Goal: Task Accomplishment & Management: Manage account settings

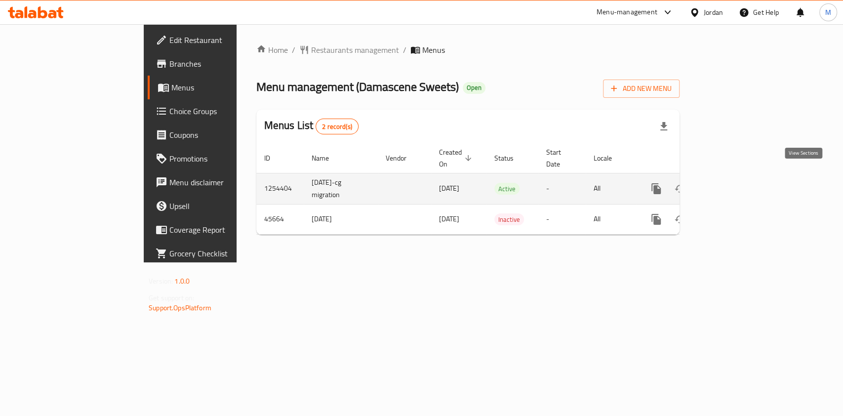
click at [739, 184] on link "enhanced table" at bounding box center [727, 189] width 24 height 24
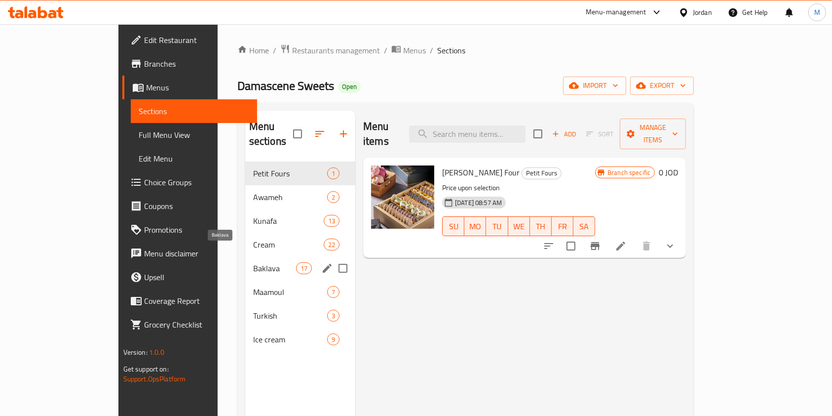
click at [253, 262] on span "Baklava" at bounding box center [274, 268] width 43 height 12
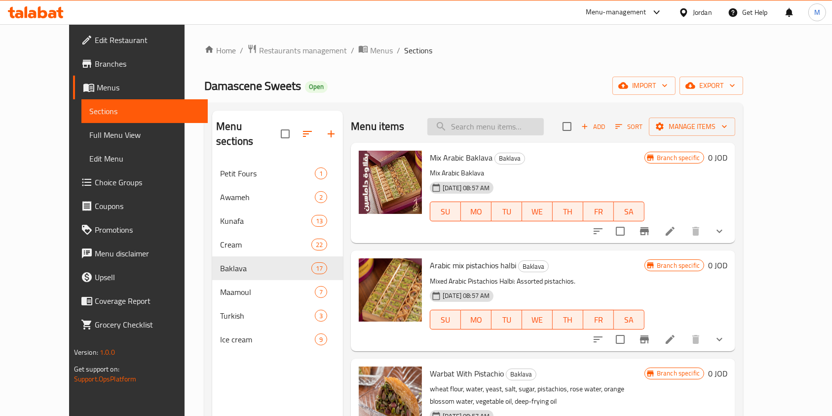
click at [478, 118] on div "Menu items Add Sort Manage items" at bounding box center [543, 127] width 385 height 32
click at [482, 120] on input "search" at bounding box center [485, 126] width 116 height 17
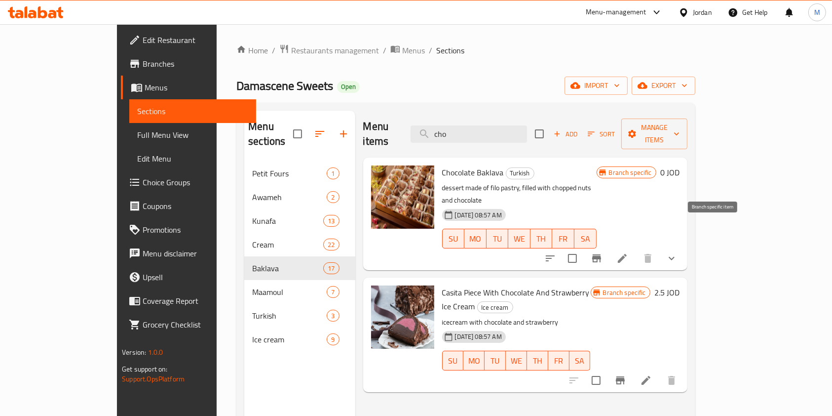
type input "cho"
click at [601, 254] on icon "Branch-specific-item" at bounding box center [596, 258] width 9 height 8
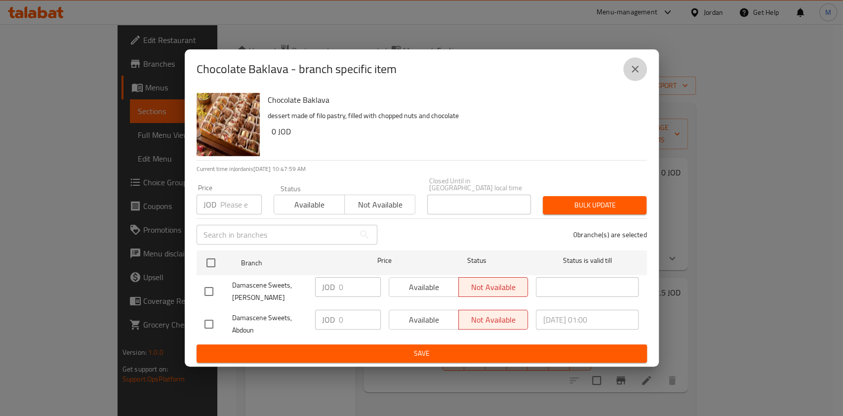
click at [629, 72] on icon "close" at bounding box center [635, 69] width 12 height 12
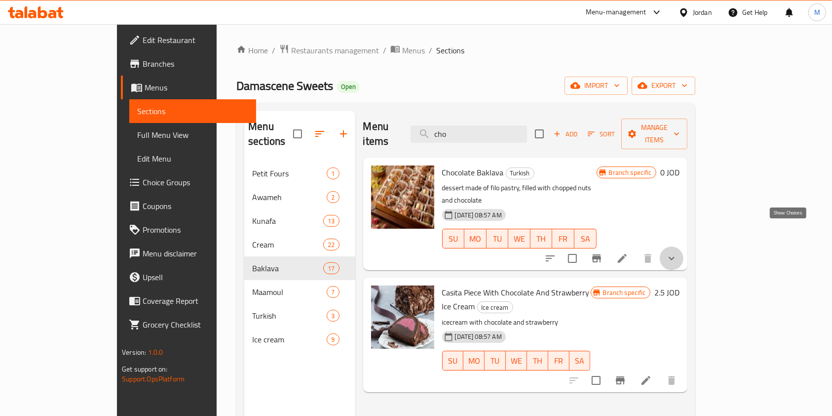
click at [678, 252] on icon "show more" at bounding box center [672, 258] width 12 height 12
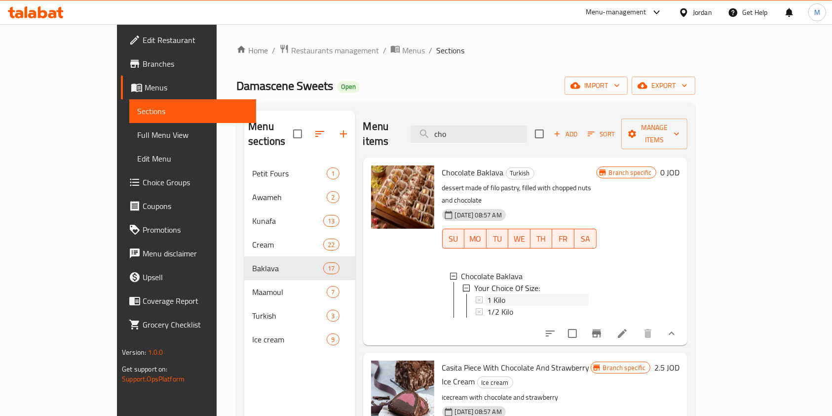
click at [491, 294] on div "1 Kilo" at bounding box center [538, 300] width 102 height 12
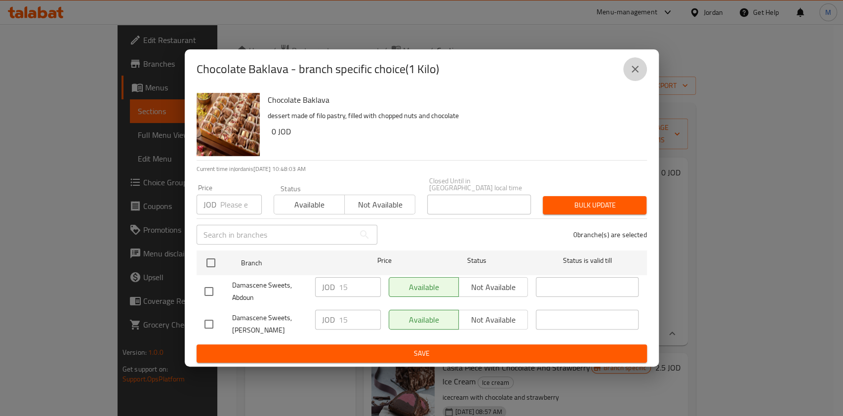
click at [637, 68] on icon "close" at bounding box center [635, 69] width 12 height 12
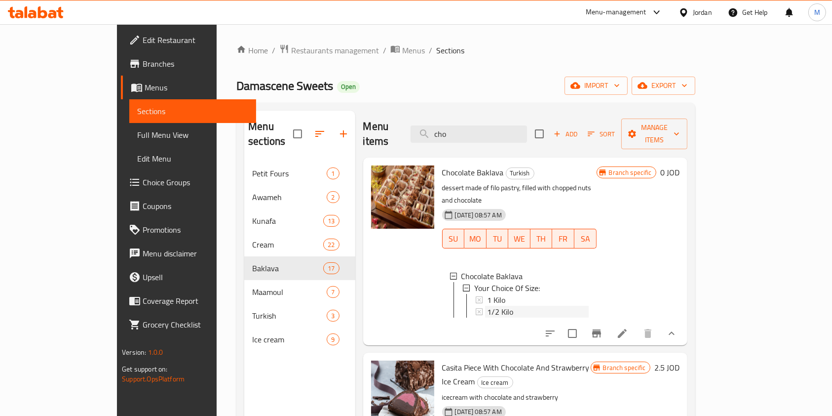
click at [520, 306] on div "1/2 Kilo" at bounding box center [538, 312] width 102 height 12
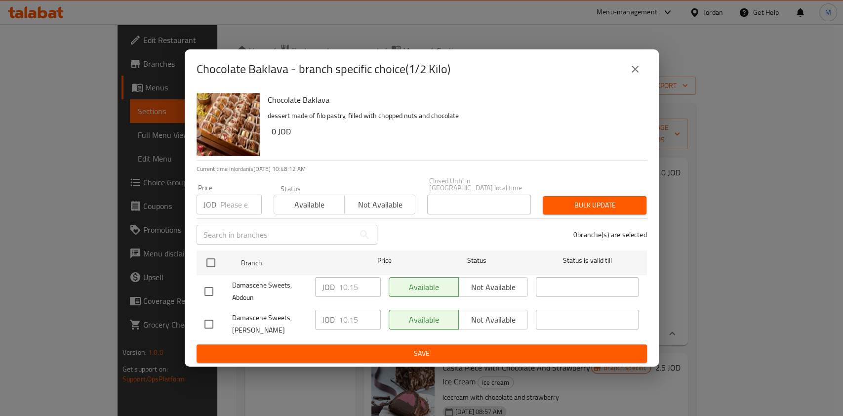
click at [640, 73] on button "close" at bounding box center [635, 69] width 24 height 24
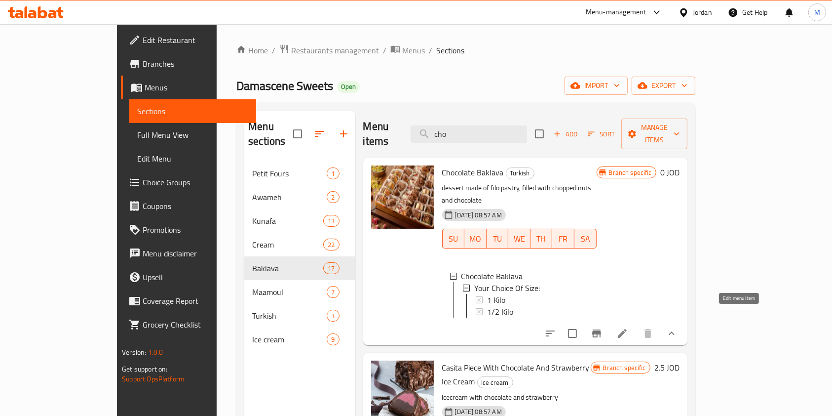
click at [628, 327] on icon at bounding box center [623, 333] width 12 height 12
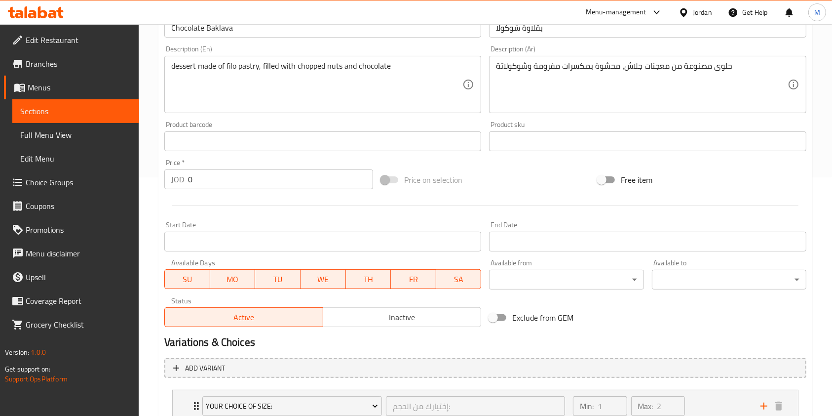
scroll to position [115, 0]
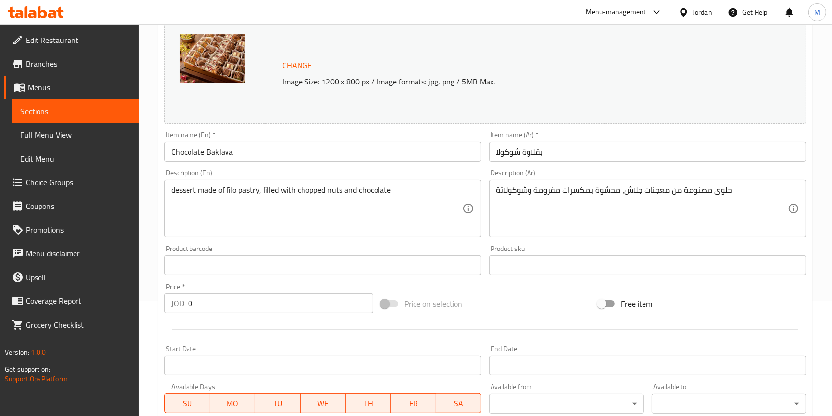
click at [42, 110] on span "Sections" at bounding box center [75, 111] width 111 height 12
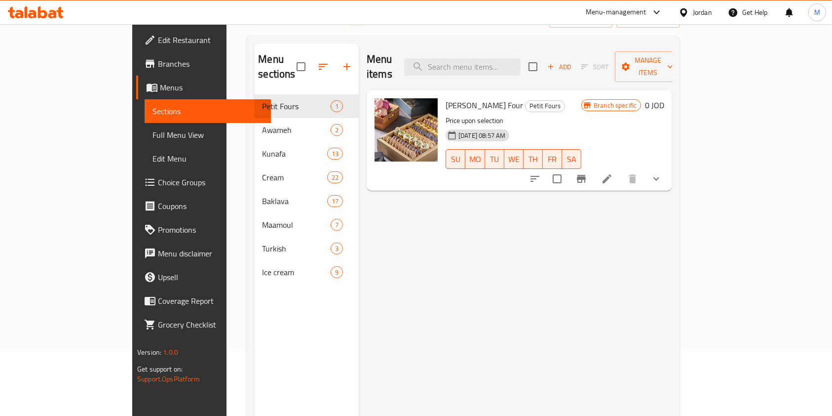
scroll to position [49, 0]
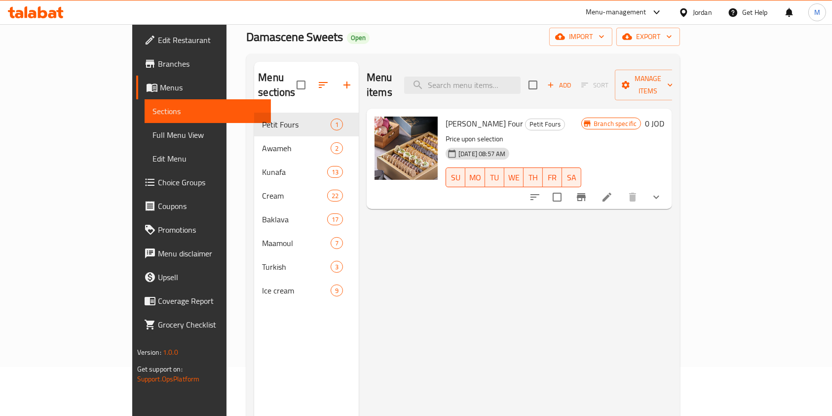
click at [501, 91] on div "Menu items Add Sort Manage items" at bounding box center [520, 85] width 306 height 47
click at [512, 82] on input "search" at bounding box center [462, 85] width 116 height 17
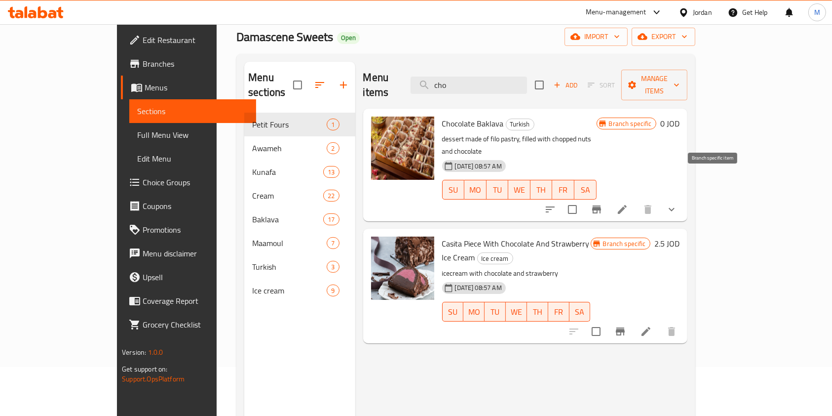
type input "cho"
click at [603, 203] on icon "Branch-specific-item" at bounding box center [597, 209] width 12 height 12
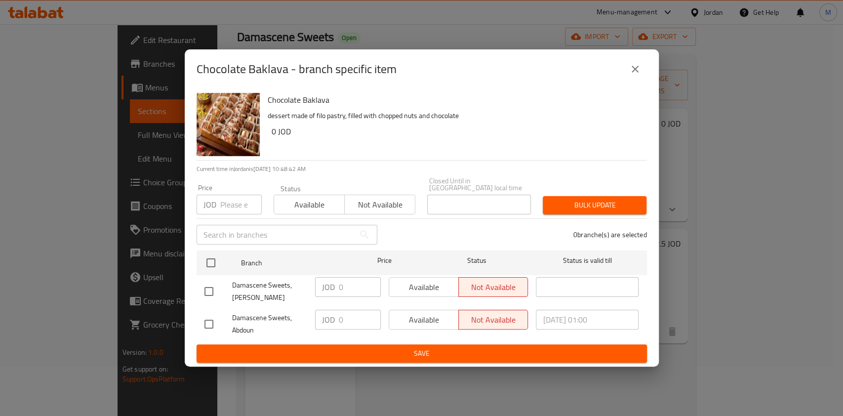
drag, startPoint x: 638, startPoint y: 66, endPoint x: 699, endPoint y: 142, distance: 97.5
click at [639, 65] on button "close" at bounding box center [635, 69] width 24 height 24
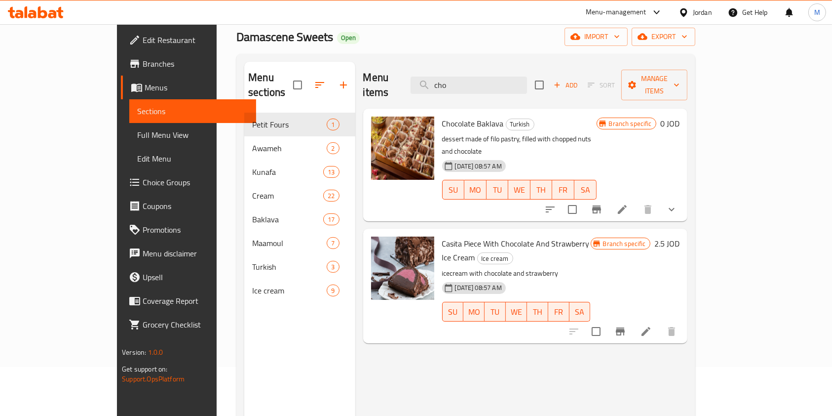
click at [675, 208] on icon "show more" at bounding box center [672, 209] width 6 height 3
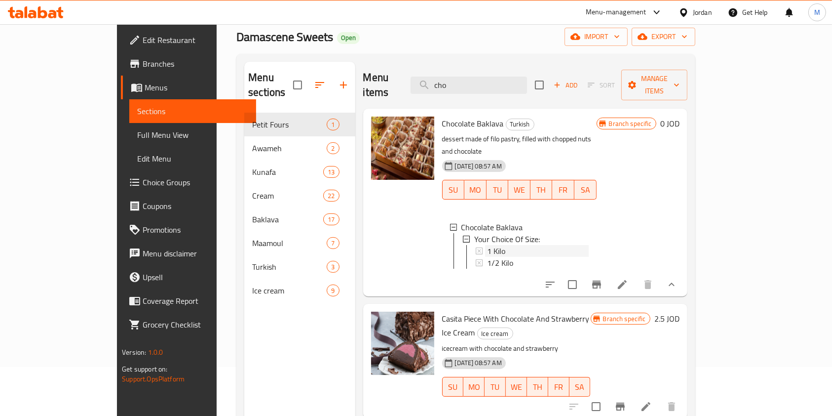
click at [503, 245] on div "1 Kilo" at bounding box center [538, 251] width 102 height 12
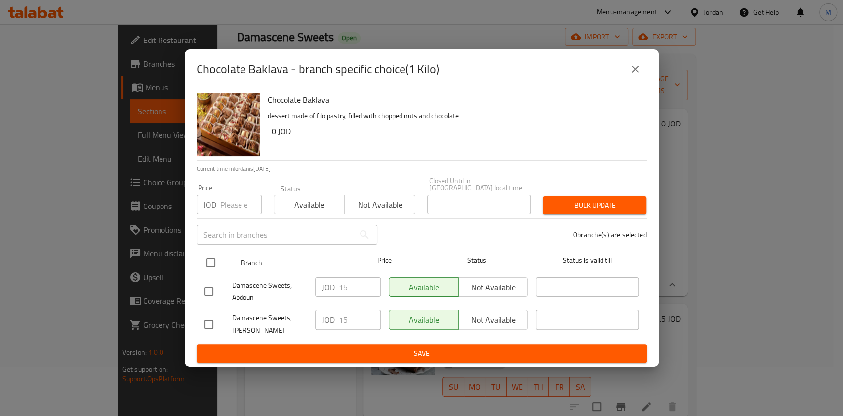
click at [207, 262] on input "checkbox" at bounding box center [210, 262] width 21 height 21
checkbox input "true"
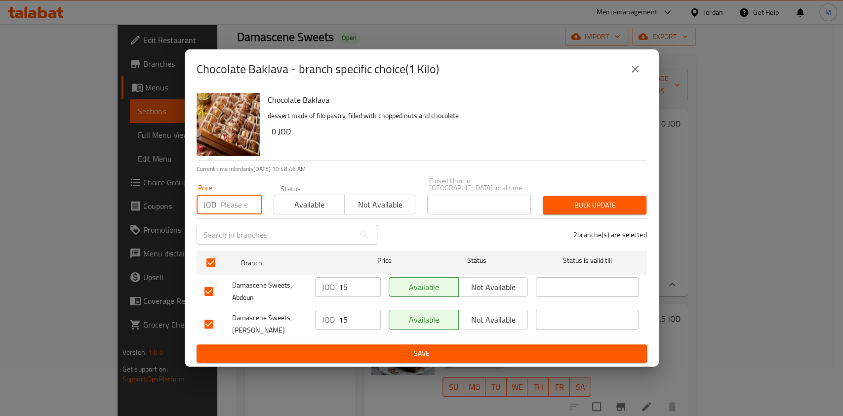
click at [234, 206] on input "number" at bounding box center [240, 204] width 41 height 20
type input "15"
click at [428, 347] on span "Save" at bounding box center [421, 353] width 434 height 12
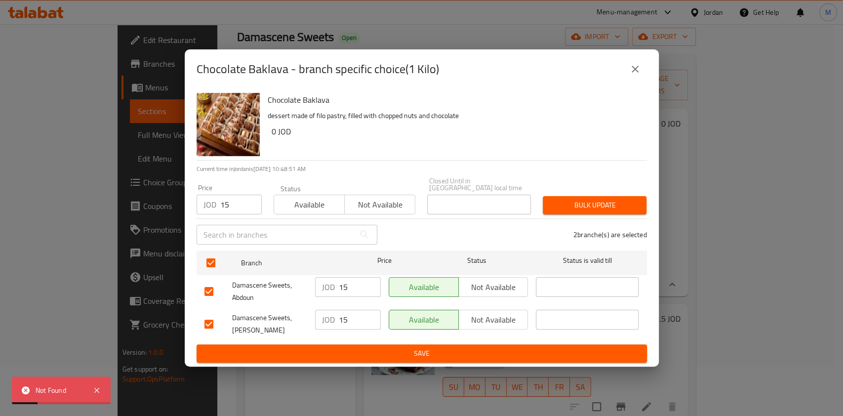
click at [585, 207] on span "Bulk update" at bounding box center [594, 205] width 88 height 12
click at [631, 72] on icon "close" at bounding box center [635, 69] width 12 height 12
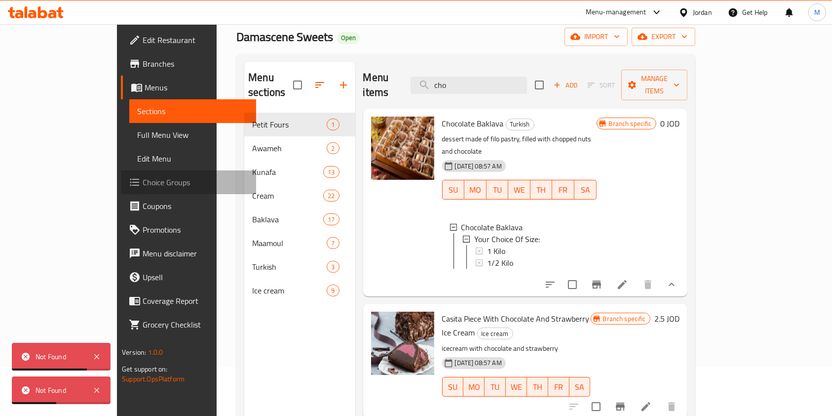
click at [143, 177] on span "Choice Groups" at bounding box center [196, 182] width 106 height 12
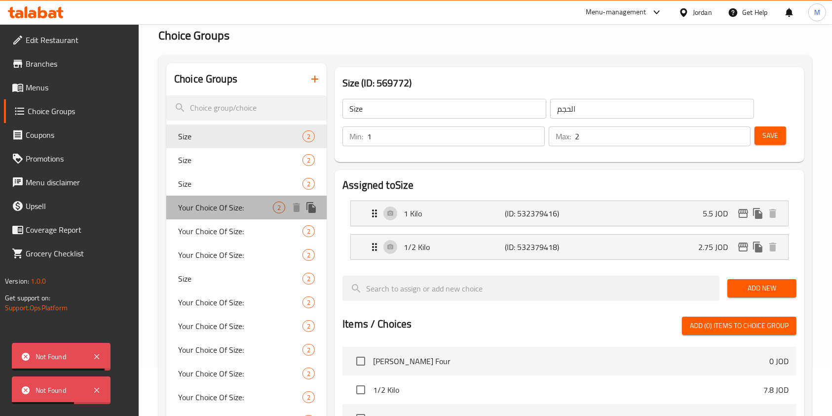
click at [238, 204] on span "Your Choice Of Size:" at bounding box center [225, 207] width 95 height 12
type input "Your Choice Of Size:"
type input "إختيارك من الحجم:"
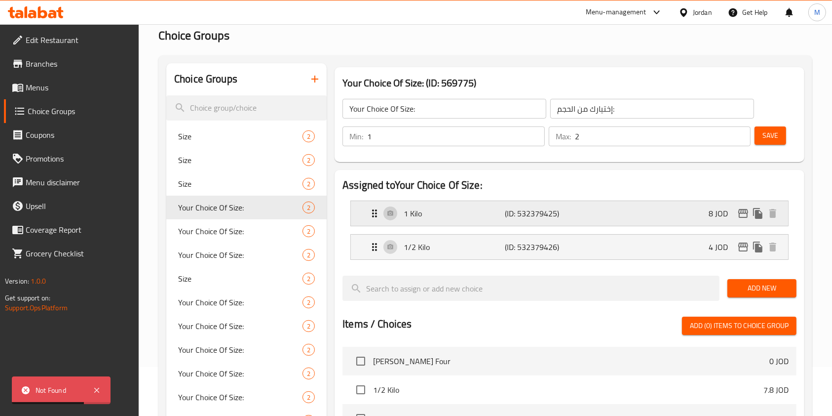
click at [635, 201] on div "1 Kilo (ID: 532379425) 8 JOD" at bounding box center [573, 213] width 408 height 25
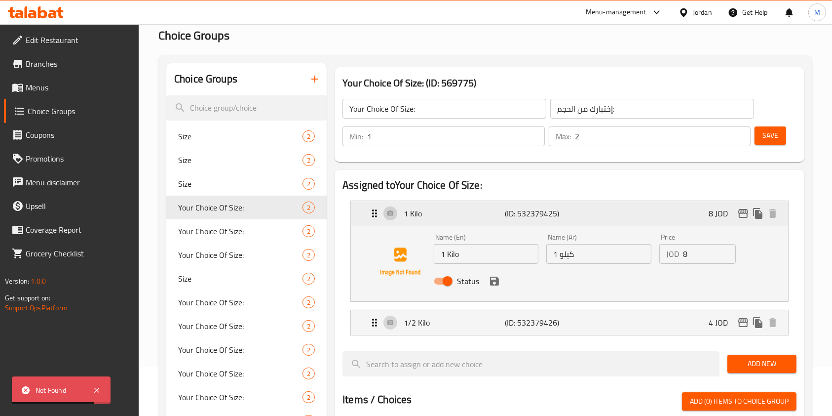
click at [635, 201] on div "1 Kilo (ID: 532379425) 8 JOD" at bounding box center [573, 213] width 408 height 25
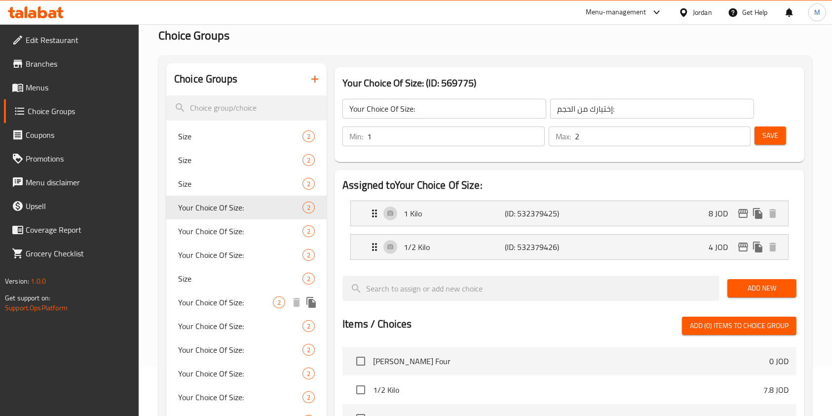
click at [249, 306] on span "Your Choice Of Size:" at bounding box center [225, 302] width 95 height 12
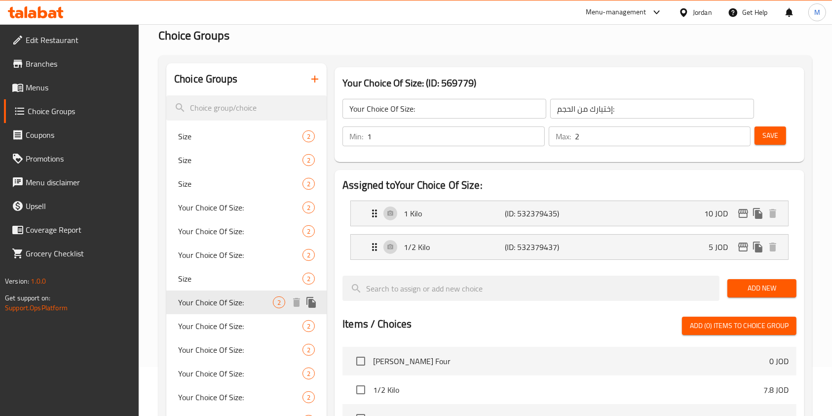
click at [249, 305] on span "Your Choice Of Size:" at bounding box center [225, 302] width 95 height 12
click at [42, 86] on span "Menus" at bounding box center [79, 87] width 106 height 12
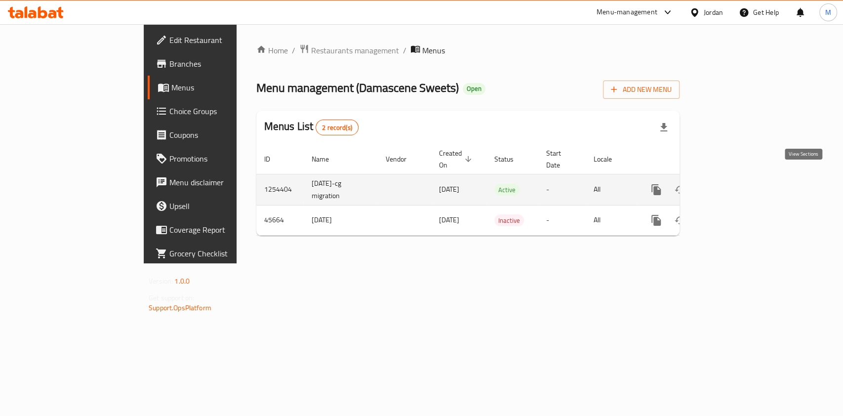
click at [739, 180] on link "enhanced table" at bounding box center [727, 190] width 24 height 24
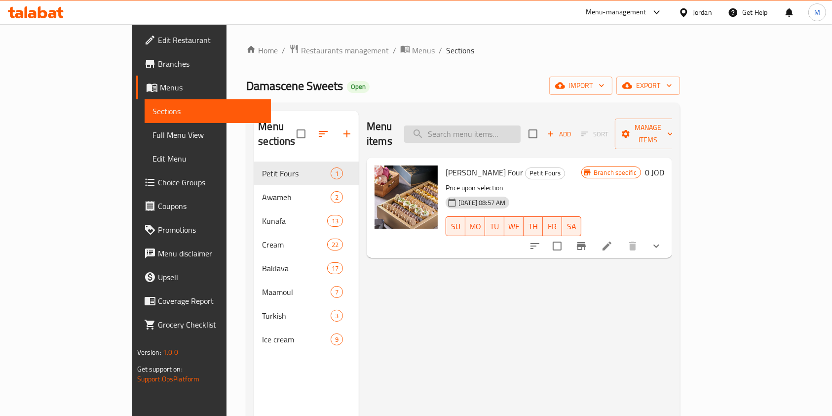
click at [519, 126] on input "search" at bounding box center [462, 133] width 116 height 17
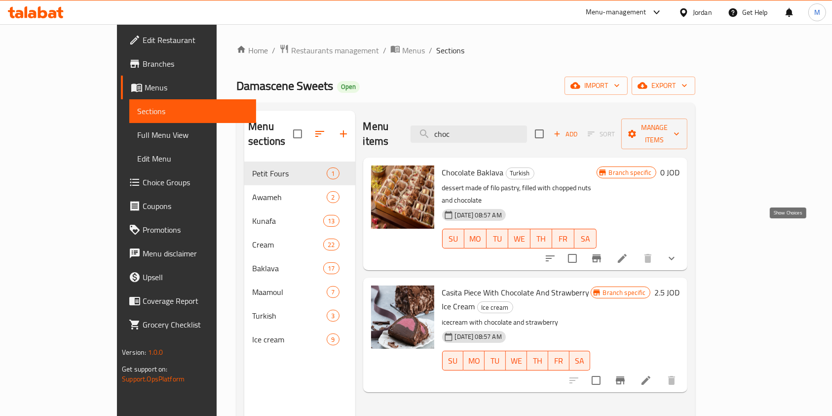
type input "choc"
click at [678, 252] on icon "show more" at bounding box center [672, 258] width 12 height 12
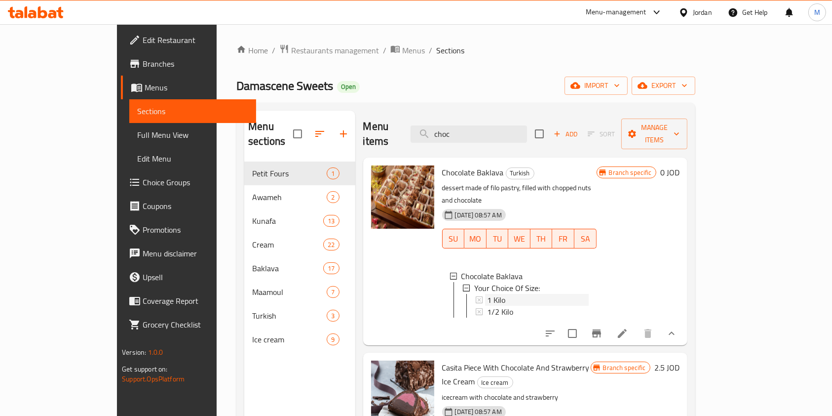
click at [507, 294] on div "1 Kilo" at bounding box center [538, 300] width 102 height 12
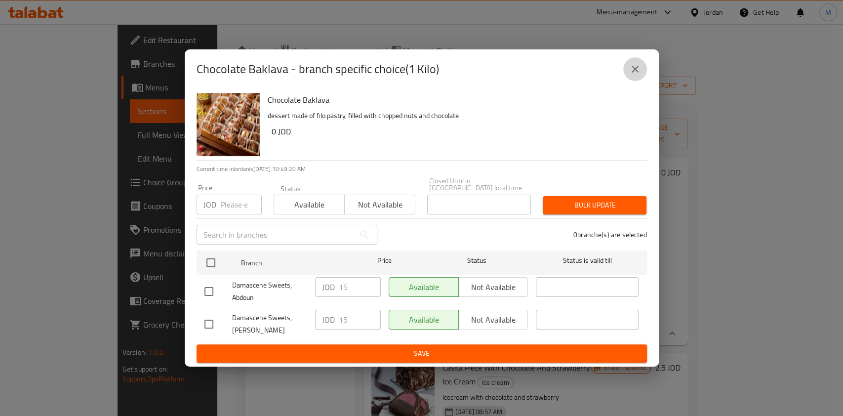
click at [642, 70] on button "close" at bounding box center [635, 69] width 24 height 24
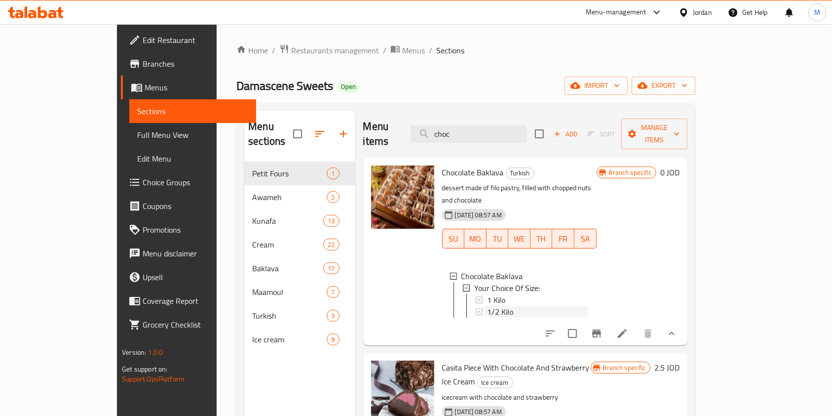
click at [487, 306] on span "1/2 Kilo" at bounding box center [500, 312] width 26 height 12
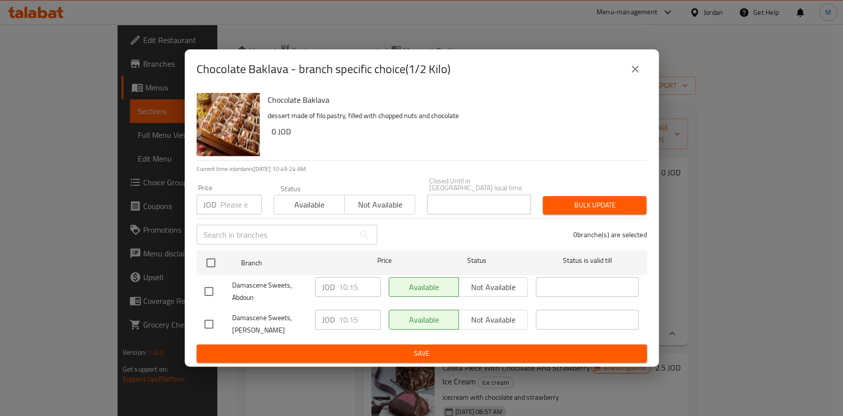
click at [639, 70] on icon "close" at bounding box center [635, 69] width 12 height 12
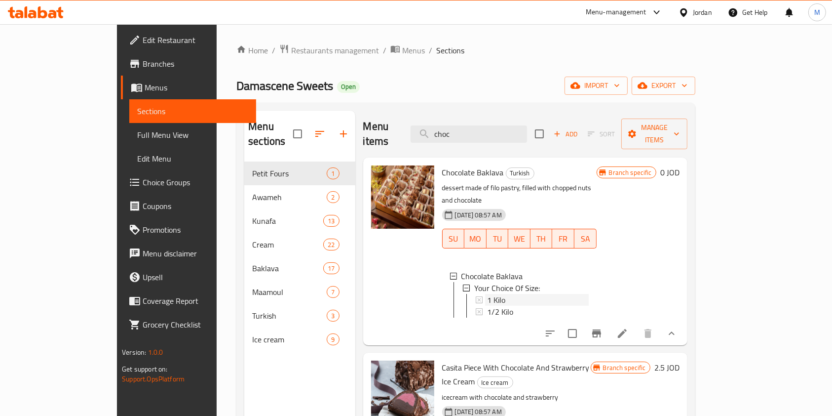
click at [476, 294] on div "1 Kilo" at bounding box center [532, 300] width 113 height 12
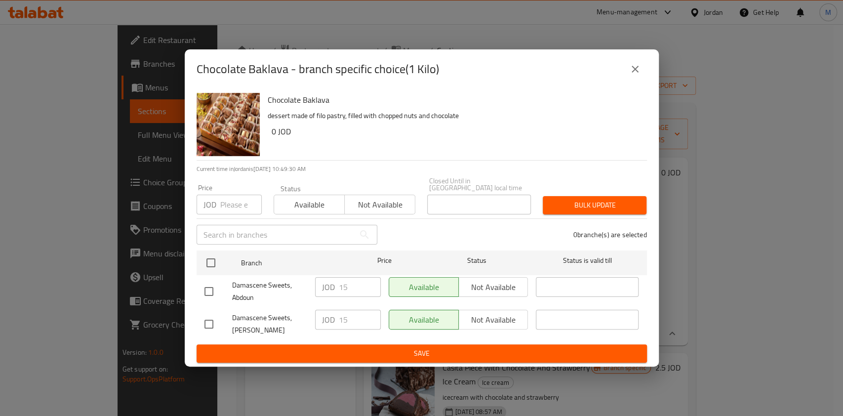
click at [618, 77] on div "Chocolate Baklava - branch specific choice(1 Kilo)" at bounding box center [421, 69] width 450 height 24
click at [637, 69] on icon "close" at bounding box center [635, 69] width 12 height 12
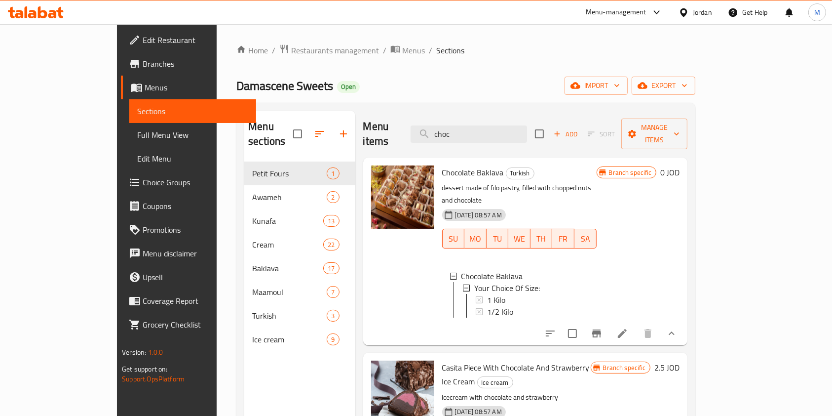
click at [539, 294] on div "1 Kilo" at bounding box center [538, 300] width 102 height 12
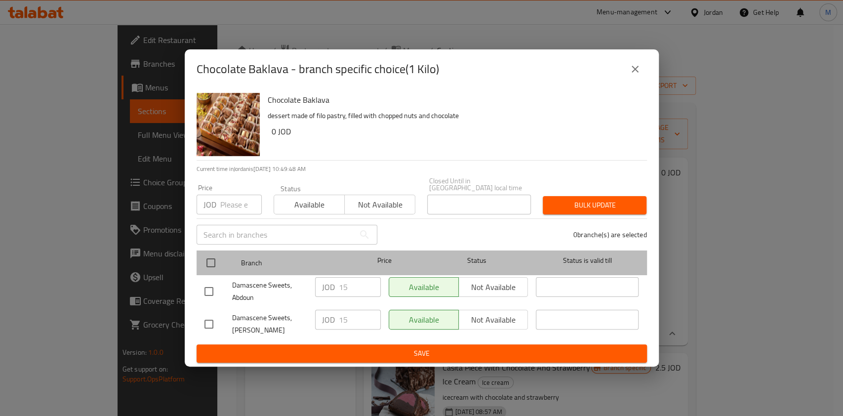
drag, startPoint x: 221, startPoint y: 248, endPoint x: 215, endPoint y: 251, distance: 6.9
click at [221, 248] on div at bounding box center [218, 262] width 37 height 29
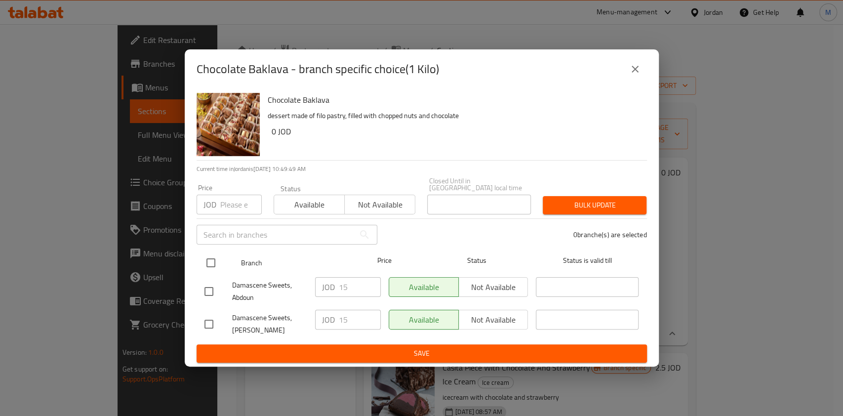
click at [212, 258] on input "checkbox" at bounding box center [210, 262] width 21 height 21
checkbox input "true"
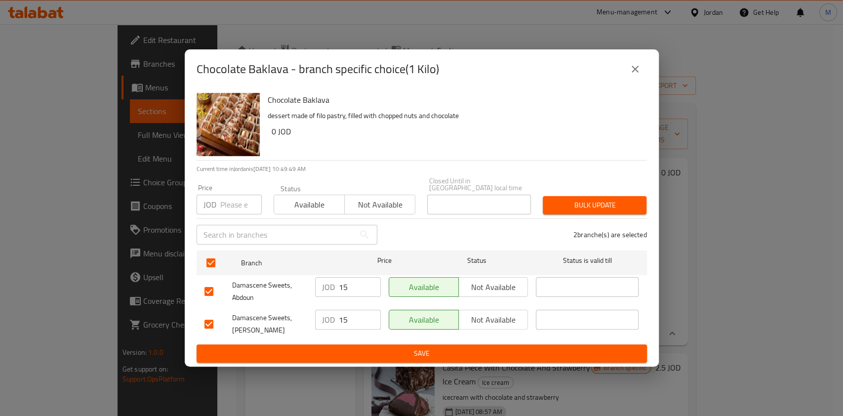
click at [229, 195] on input "number" at bounding box center [240, 204] width 41 height 20
type input "20"
click at [574, 199] on span "Bulk update" at bounding box center [594, 205] width 88 height 12
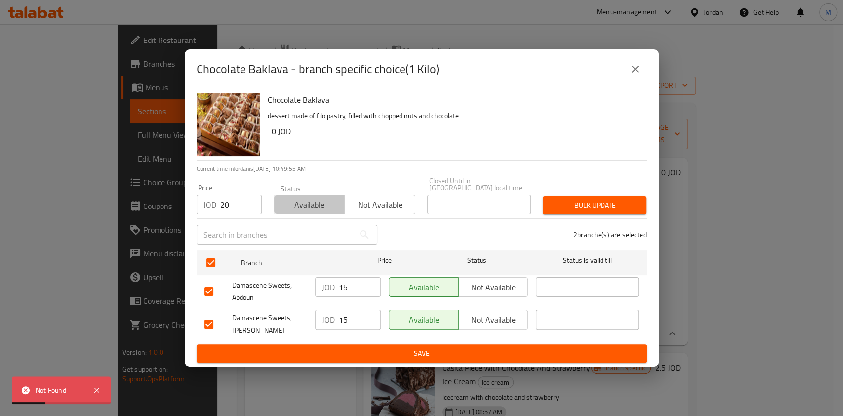
click at [297, 194] on button "Available" at bounding box center [308, 204] width 71 height 20
drag, startPoint x: 365, startPoint y: 292, endPoint x: 249, endPoint y: 286, distance: 116.1
click at [248, 287] on div "Damascene Sweets, Abdoun JOD 15 ​ Available Not available ​" at bounding box center [421, 291] width 442 height 37
click at [601, 209] on button "Bulk update" at bounding box center [594, 205] width 104 height 18
click at [639, 68] on icon "close" at bounding box center [635, 69] width 12 height 12
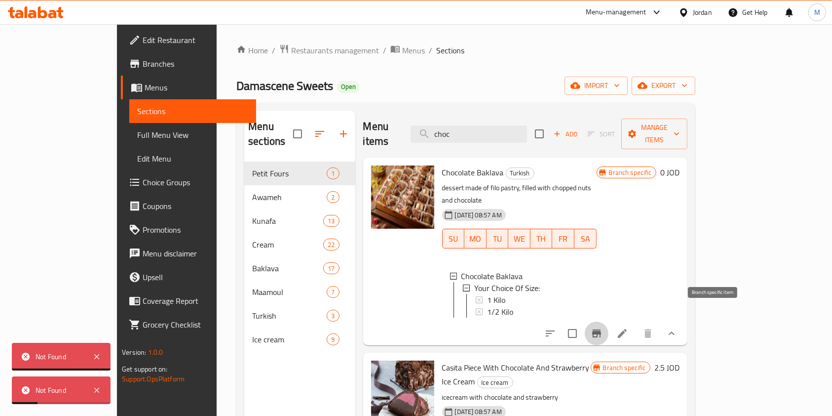
click at [609, 321] on button "Branch-specific-item" at bounding box center [597, 333] width 24 height 24
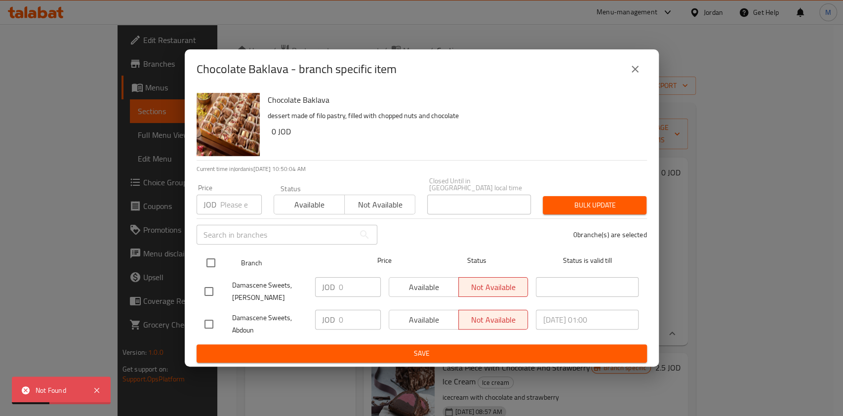
click at [210, 252] on input "checkbox" at bounding box center [210, 262] width 21 height 21
checkbox input "true"
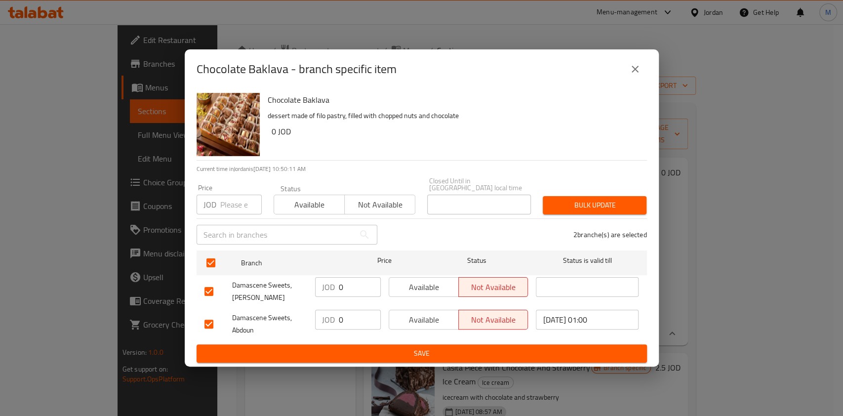
click at [639, 71] on icon "close" at bounding box center [635, 69] width 12 height 12
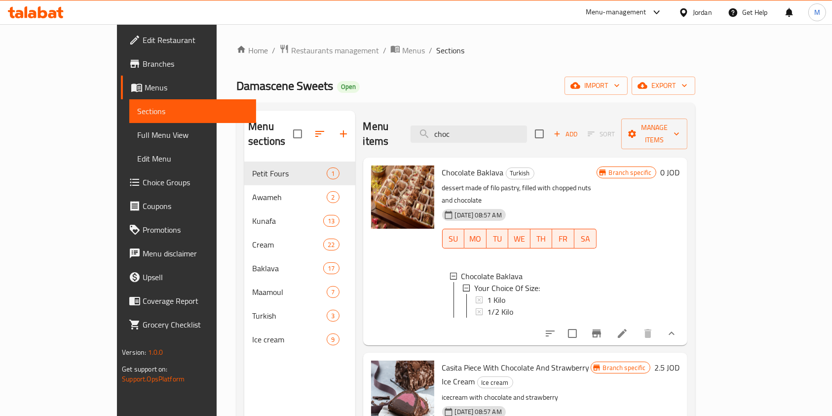
click at [487, 294] on span "1 Kilo" at bounding box center [496, 300] width 18 height 12
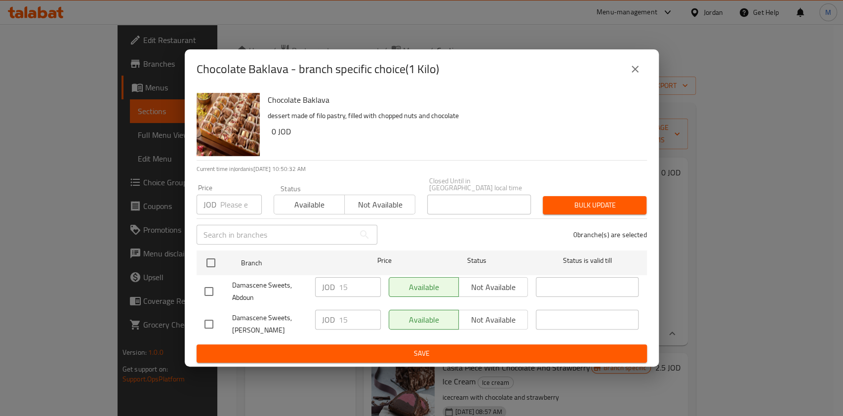
click at [638, 72] on icon "close" at bounding box center [635, 69] width 12 height 12
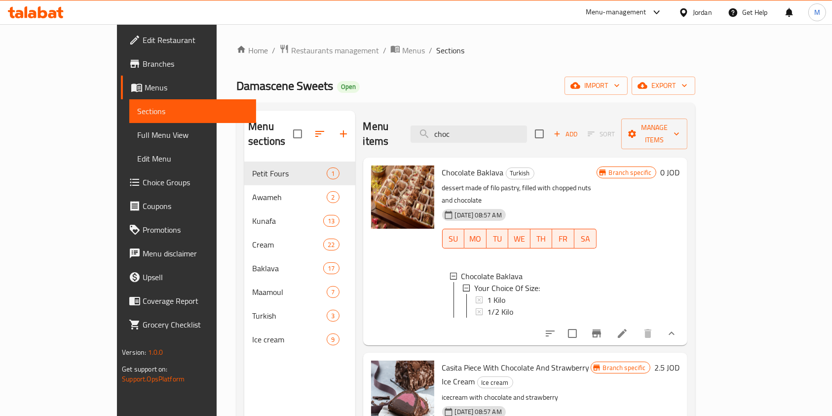
drag, startPoint x: 34, startPoint y: 180, endPoint x: 59, endPoint y: 178, distance: 25.3
click at [143, 180] on span "Choice Groups" at bounding box center [196, 182] width 106 height 12
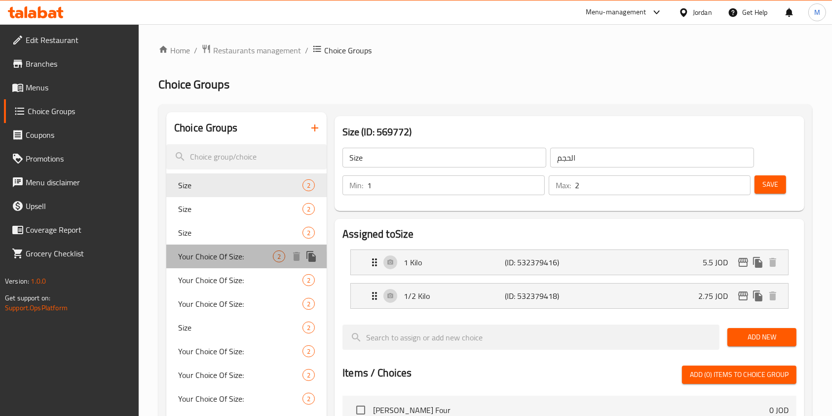
click at [207, 252] on span "Your Choice Of Size:" at bounding box center [225, 256] width 95 height 12
type input "Your Choice Of Size:"
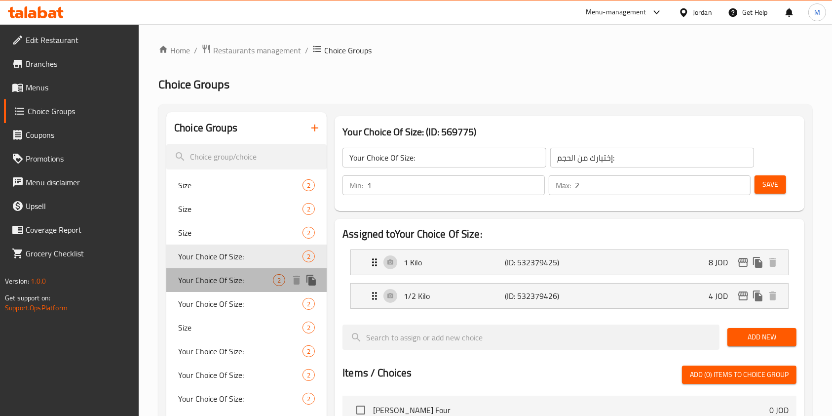
click at [237, 282] on span "Your Choice Of Size:" at bounding box center [225, 280] width 95 height 12
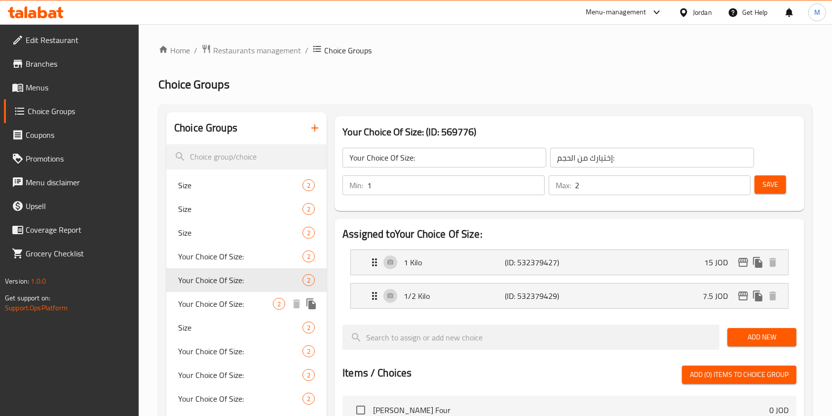
click at [209, 301] on span "Your Choice Of Size:" at bounding box center [225, 304] width 95 height 12
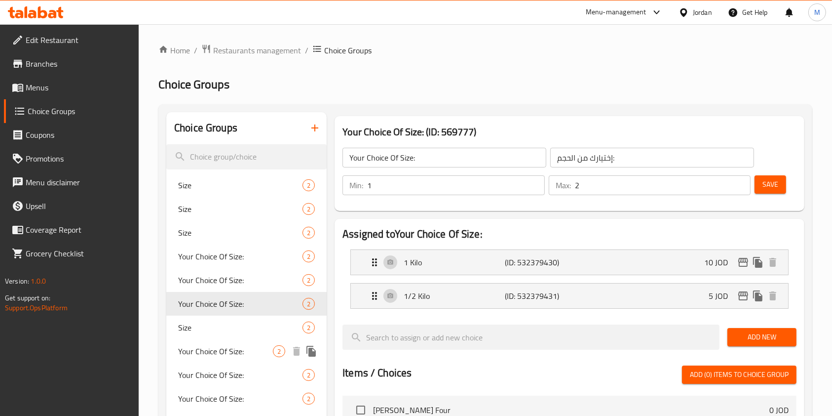
click at [223, 349] on span "Your Choice Of Size:" at bounding box center [225, 351] width 95 height 12
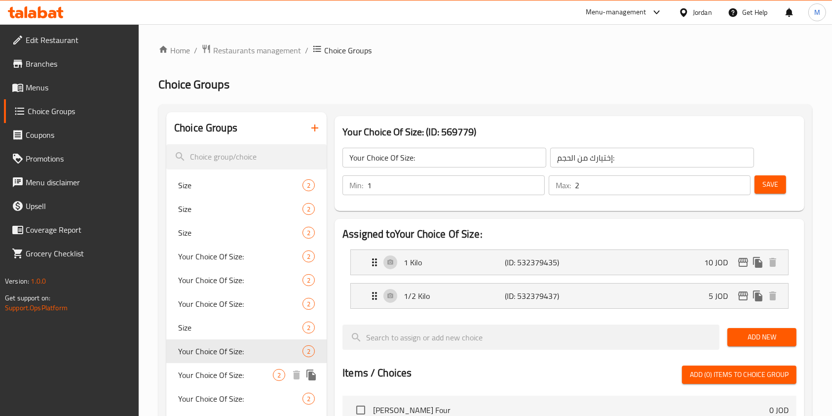
click at [221, 369] on span "Your Choice Of Size:" at bounding box center [225, 375] width 95 height 12
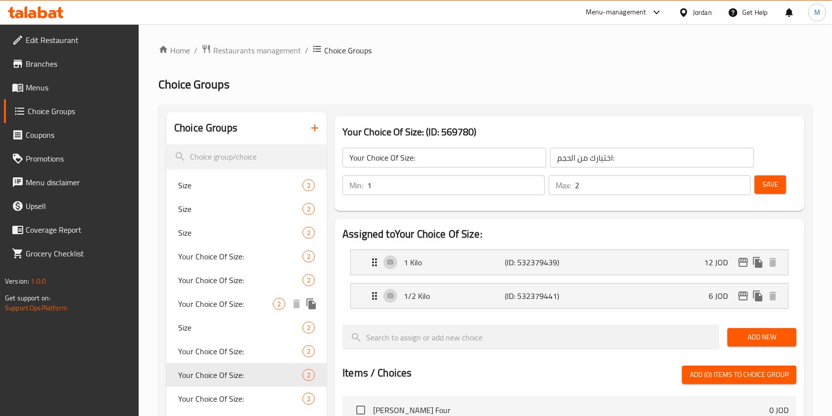
scroll to position [66, 0]
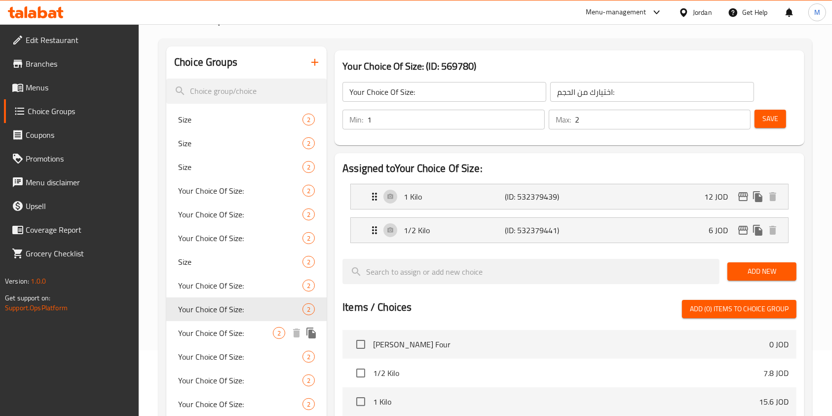
click at [224, 333] on span "Your Choice Of Size:" at bounding box center [225, 333] width 95 height 12
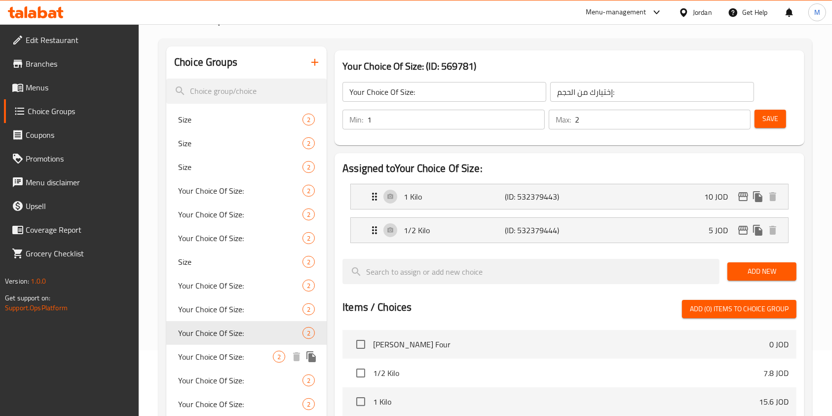
click at [225, 356] on span "Your Choice Of Size:" at bounding box center [225, 356] width 95 height 12
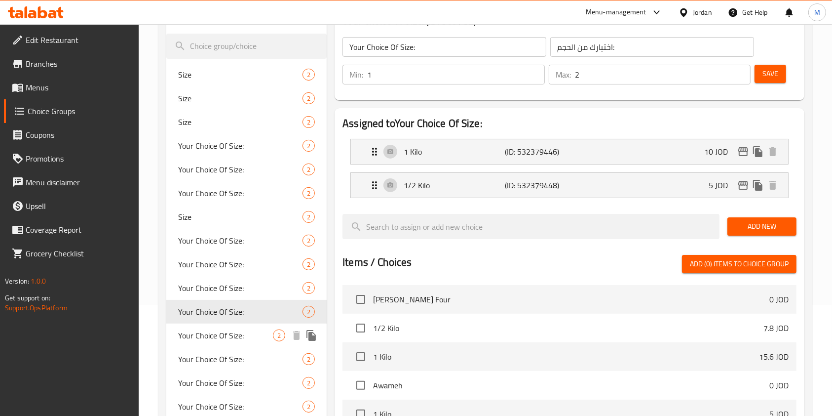
scroll to position [131, 0]
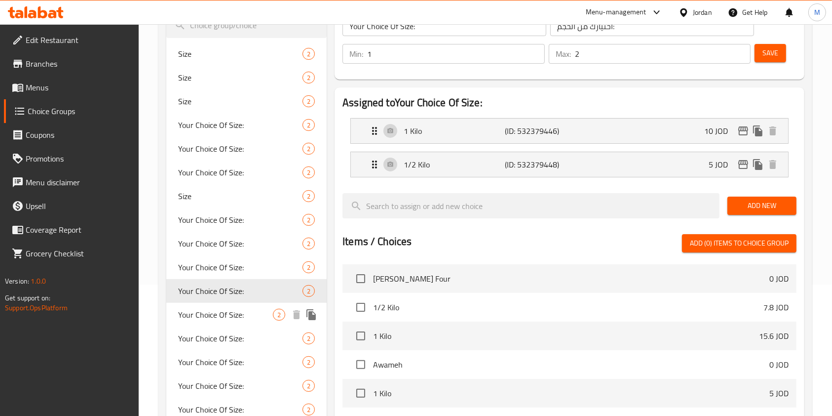
click at [225, 309] on span "Your Choice Of Size:" at bounding box center [225, 315] width 95 height 12
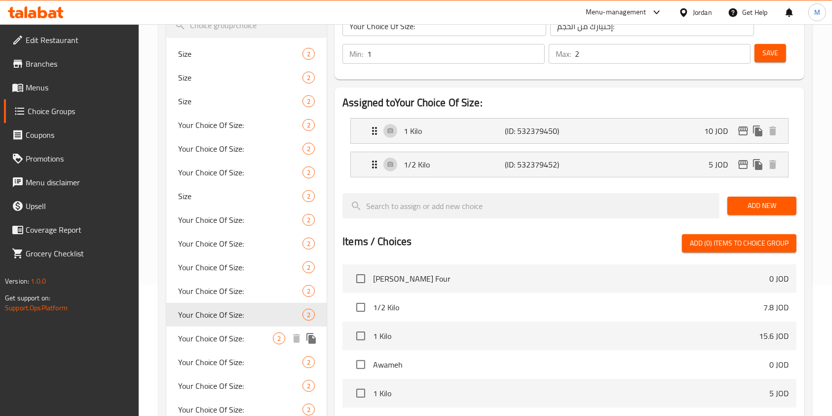
click at [224, 338] on span "Your Choice Of Size:" at bounding box center [225, 338] width 95 height 12
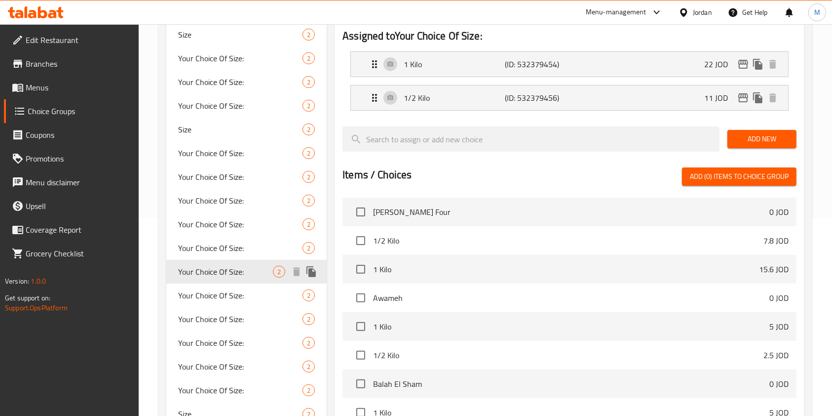
scroll to position [263, 0]
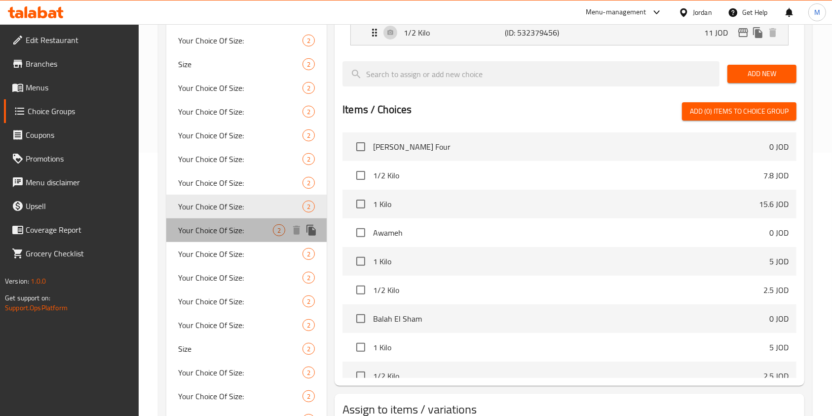
click at [218, 236] on span "Your Choice Of Size:" at bounding box center [225, 230] width 95 height 12
type input "اختيارك من الحجم:"
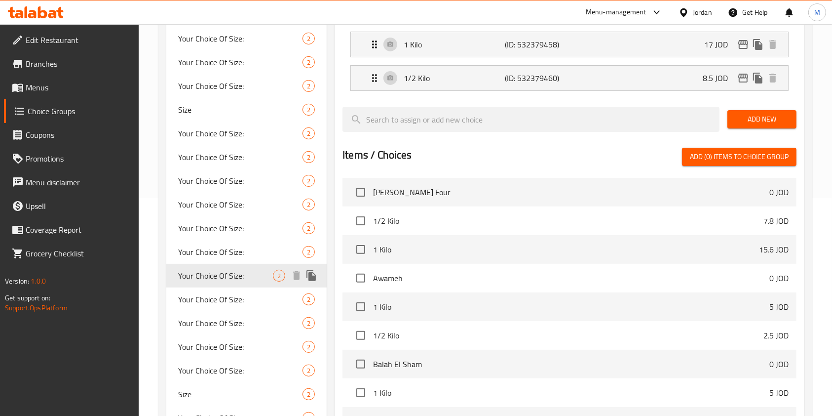
scroll to position [197, 0]
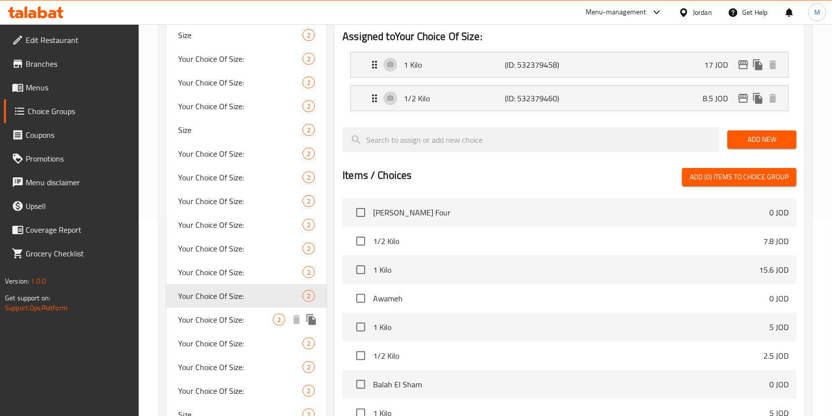
click at [216, 314] on span "Your Choice Of Size:" at bounding box center [225, 319] width 95 height 12
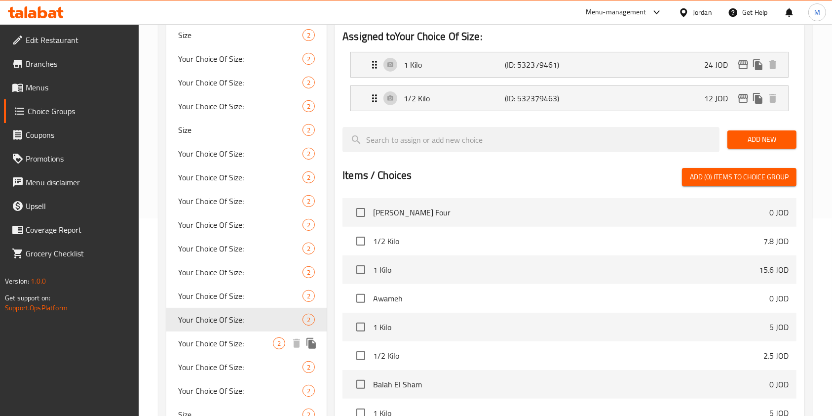
click at [224, 343] on span "Your Choice Of Size:" at bounding box center [225, 343] width 95 height 12
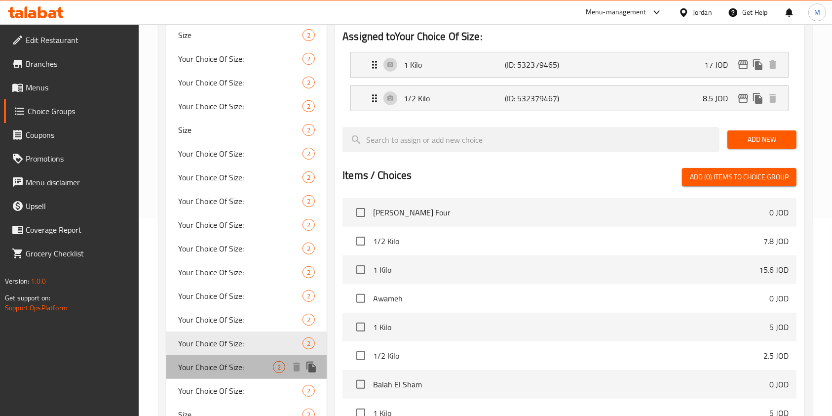
drag, startPoint x: 228, startPoint y: 372, endPoint x: 226, endPoint y: 381, distance: 9.0
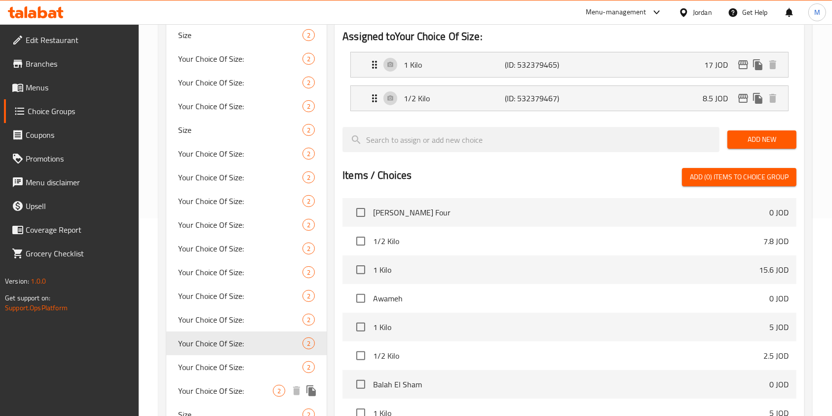
drag, startPoint x: 226, startPoint y: 381, endPoint x: 206, endPoint y: 365, distance: 25.0
click at [206, 365] on span "Your Choice Of Size:" at bounding box center [240, 367] width 124 height 12
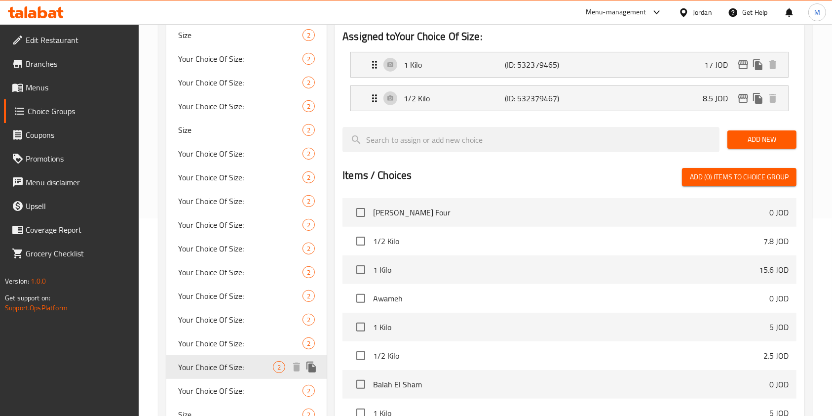
type input "Your Choice Of Size:"
click at [205, 363] on span "Your Choice Of Size:" at bounding box center [225, 367] width 95 height 12
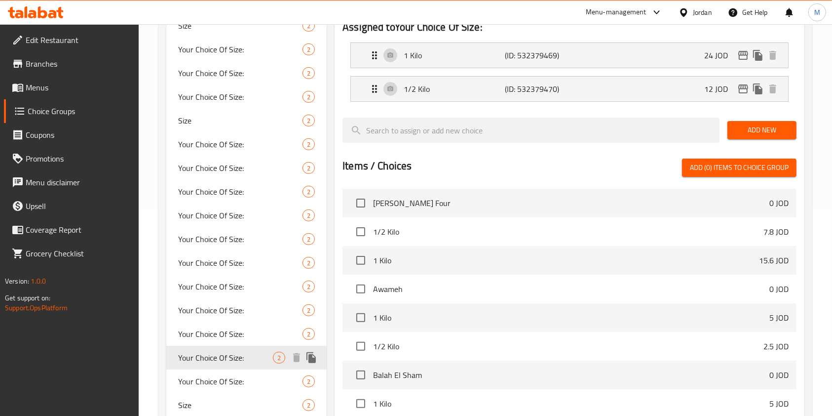
scroll to position [263, 0]
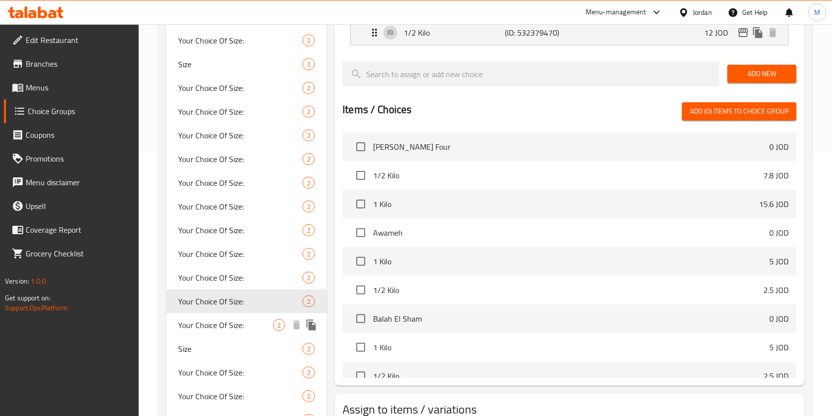
click at [211, 321] on span "Your Choice Of Size:" at bounding box center [225, 325] width 95 height 12
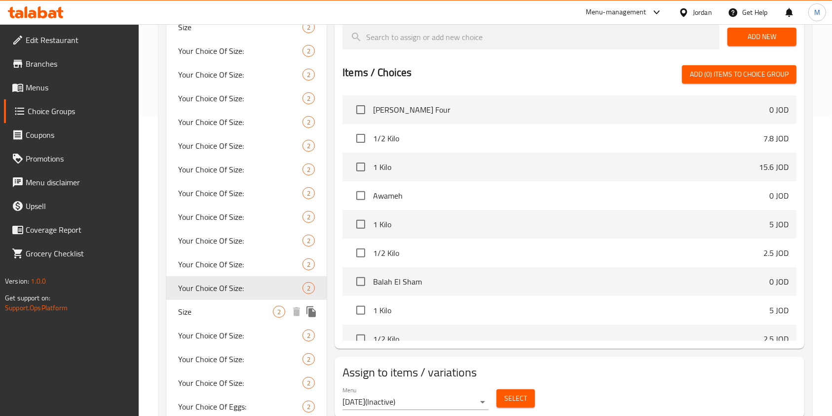
scroll to position [329, 0]
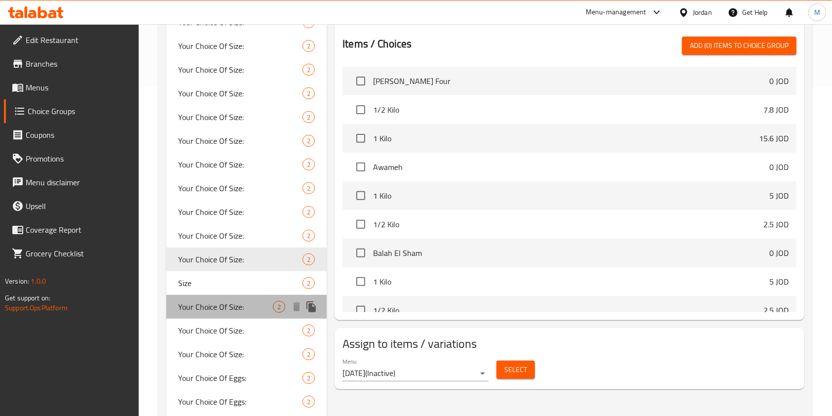
click at [218, 304] on span "Your Choice Of Size:" at bounding box center [225, 307] width 95 height 12
type input "إختيارك من الحجم:"
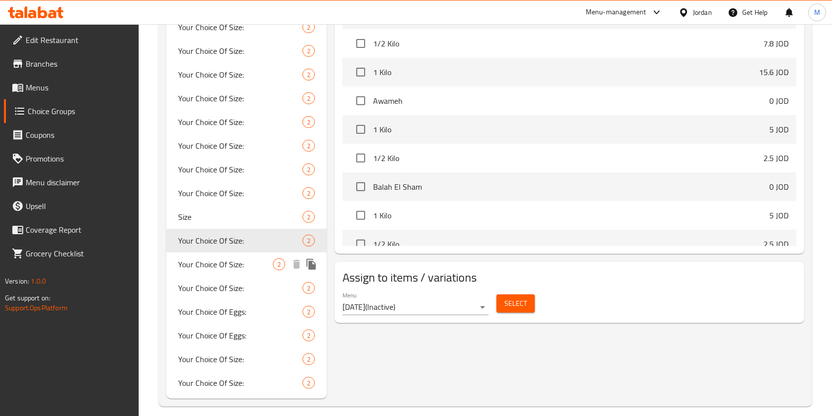
click at [245, 261] on span "Your Choice Of Size:" at bounding box center [225, 264] width 95 height 12
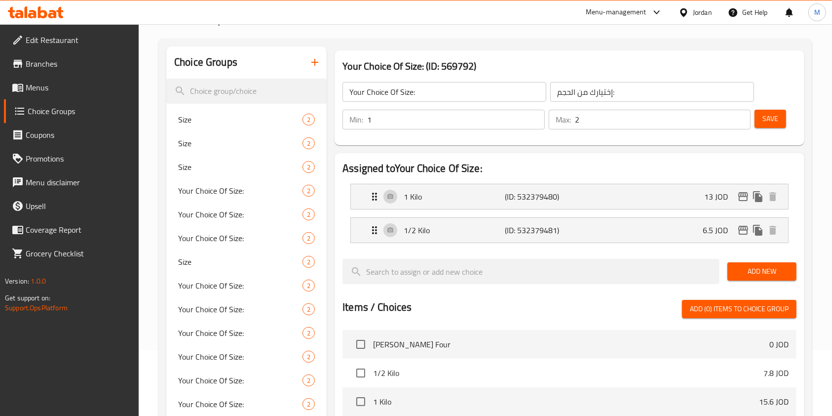
scroll to position [0, 0]
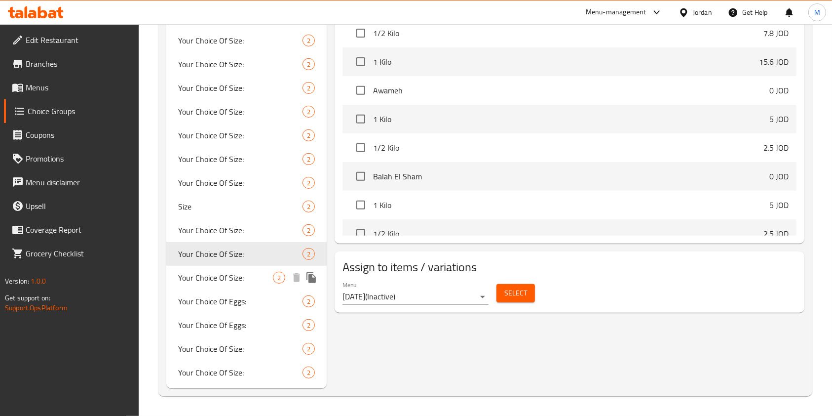
drag, startPoint x: 238, startPoint y: 275, endPoint x: 269, endPoint y: 263, distance: 33.6
click at [241, 273] on span "Your Choice Of Size:" at bounding box center [225, 277] width 95 height 12
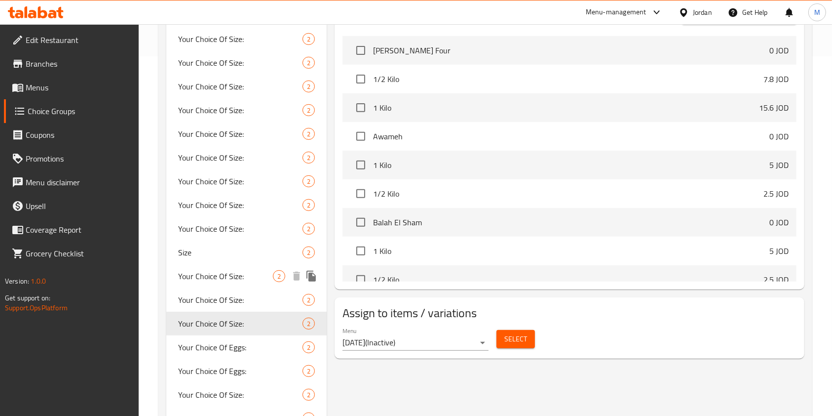
scroll to position [405, 0]
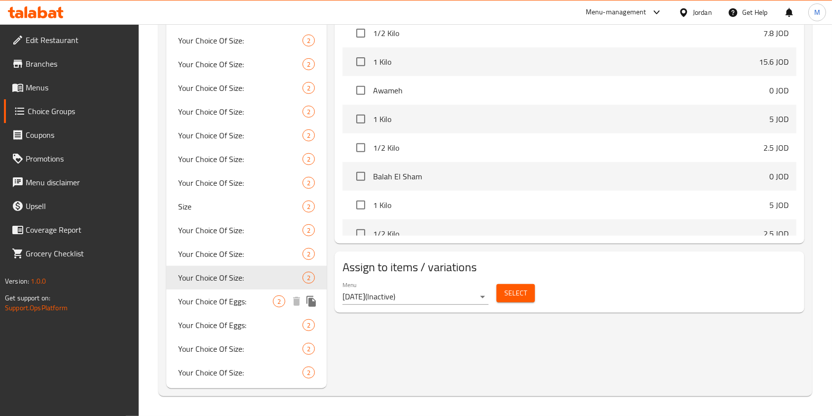
click at [238, 298] on span "Your Choice Of Eggs:" at bounding box center [225, 301] width 95 height 12
type input "Your Choice Of Eggs:"
type input "اختيارك من: الحجم"
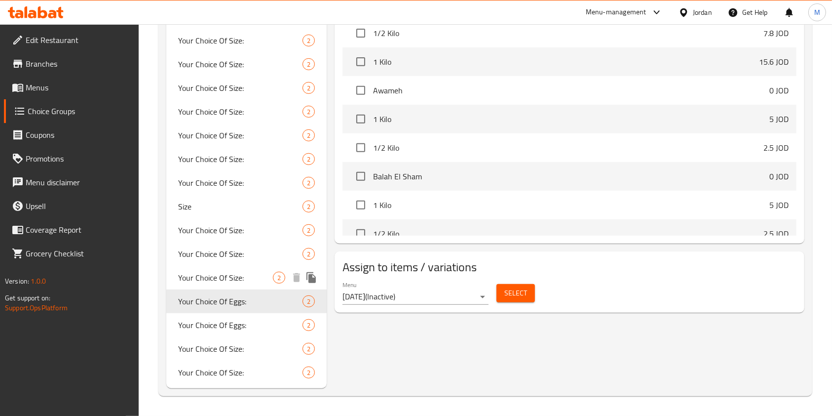
click at [241, 275] on span "Your Choice Of Size:" at bounding box center [225, 277] width 95 height 12
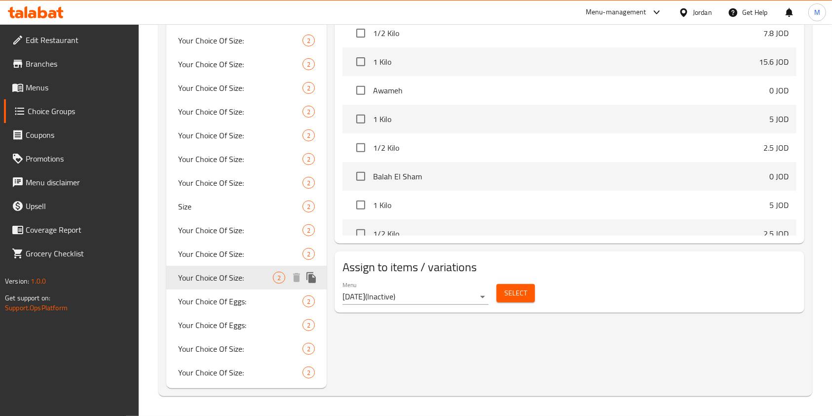
type input "Your Choice Of Size:"
type input "إختيارك من الحجم:"
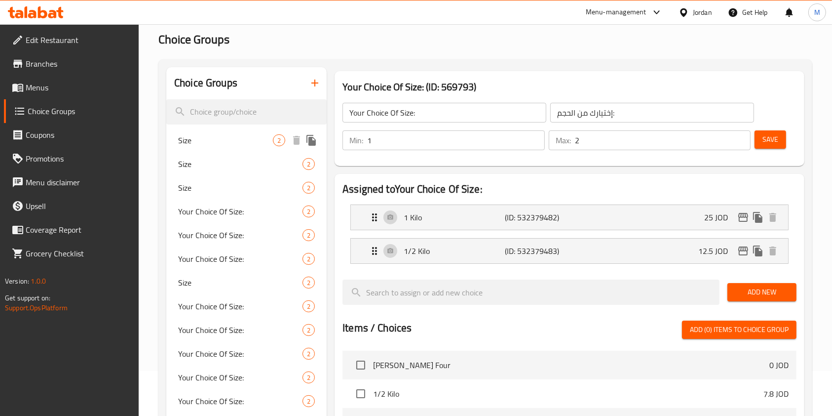
scroll to position [66, 0]
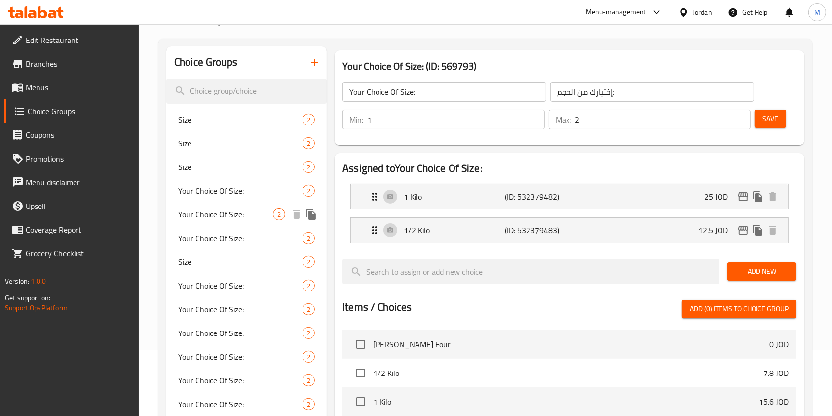
click at [312, 214] on icon "duplicate" at bounding box center [311, 214] width 9 height 11
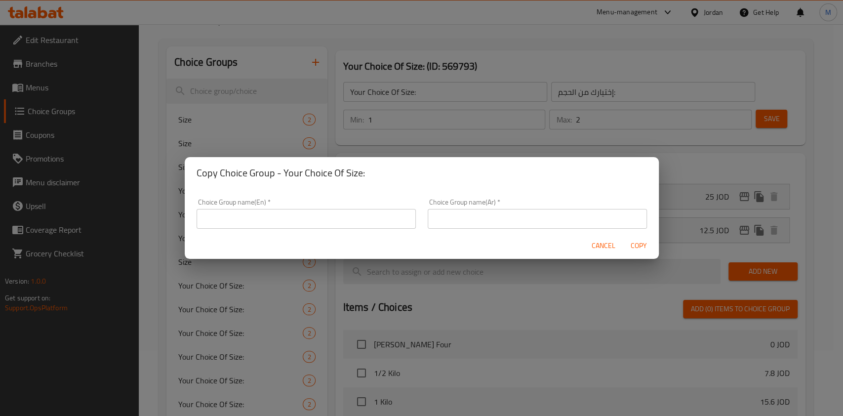
click at [312, 214] on input "text" at bounding box center [305, 219] width 219 height 20
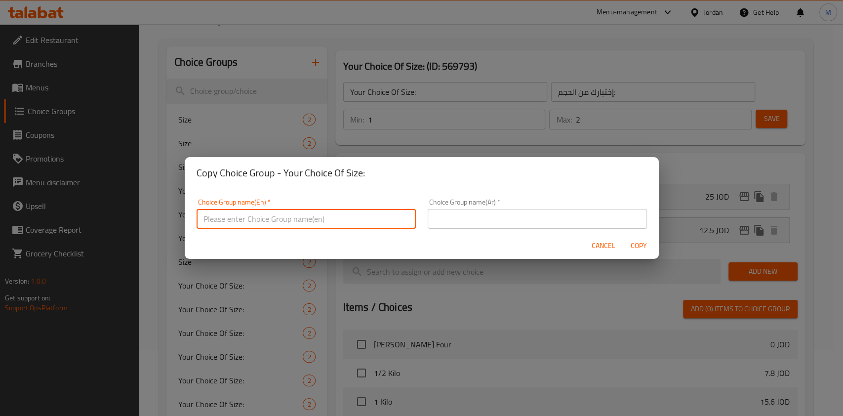
click at [426, 88] on div "Copy Choice Group - Your Choice Of Size: Choice Group name(En)   * Choice Group…" at bounding box center [421, 208] width 843 height 416
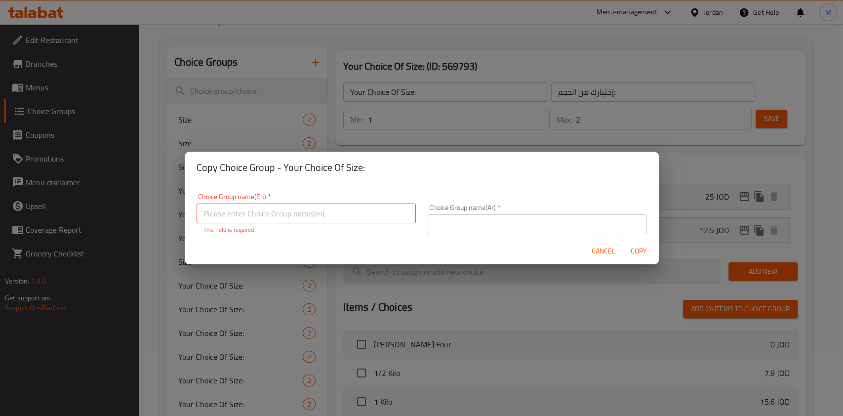
click at [426, 88] on div "Copy Choice Group - Your Choice Of Size: Choice Group name(En)   * Choice Group…" at bounding box center [421, 208] width 843 height 416
click at [653, 250] on button "Copy" at bounding box center [639, 251] width 32 height 18
drag, startPoint x: 604, startPoint y: 252, endPoint x: 560, endPoint y: 186, distance: 80.1
click at [603, 251] on span "Cancel" at bounding box center [603, 251] width 24 height 12
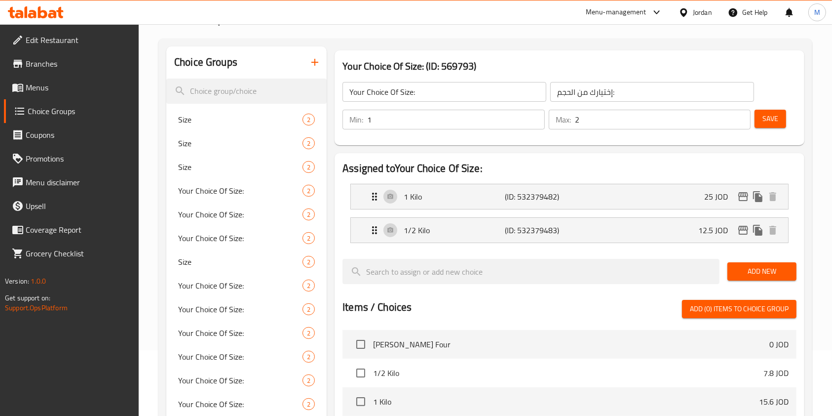
click at [456, 99] on input "Your Choice Of Size:" at bounding box center [445, 92] width 204 height 20
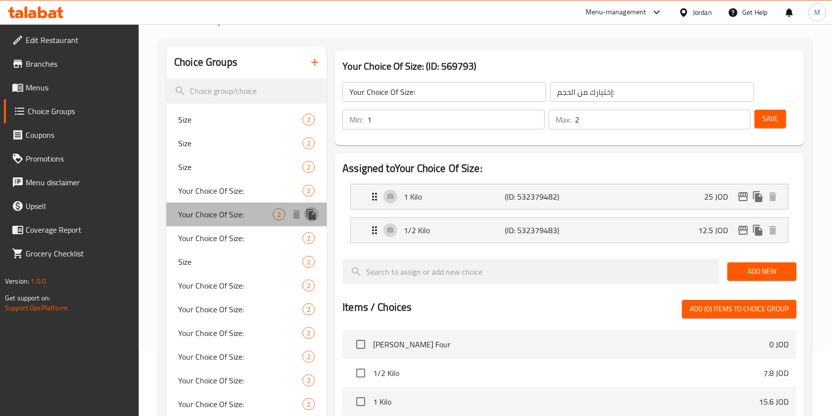
click at [310, 215] on icon "duplicate" at bounding box center [311, 214] width 9 height 11
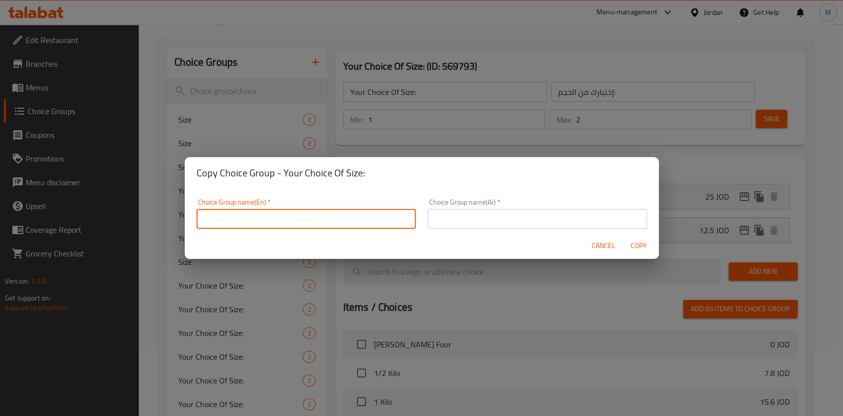
click at [311, 217] on input "text" at bounding box center [305, 219] width 219 height 20
paste input "Your Choice Of Size:"
type input "Your Choice Of Size::"
click at [478, 229] on div "Choice Group name(Ar)   * Choice Group name(Ar) *" at bounding box center [537, 214] width 231 height 42
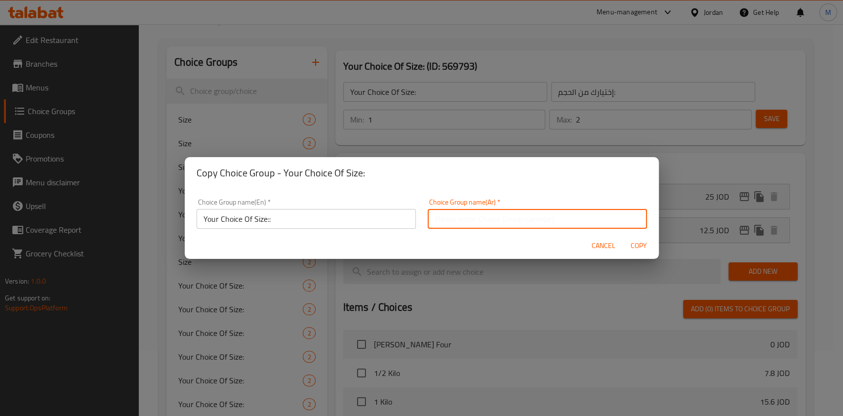
click at [479, 222] on input "text" at bounding box center [536, 219] width 219 height 20
type input "اختيارك من الحجم"
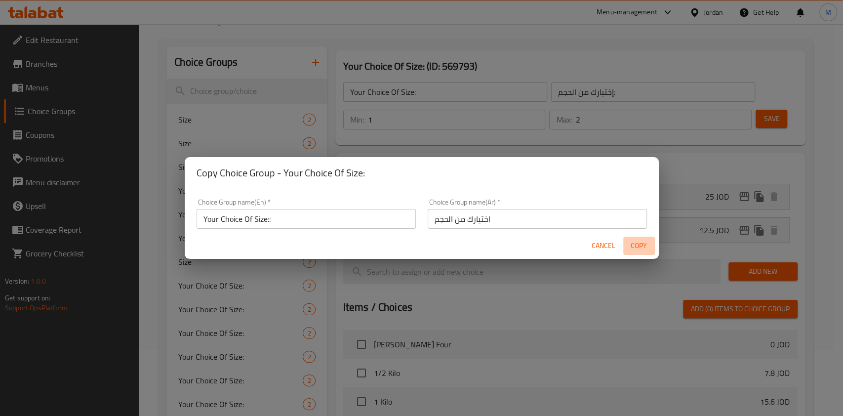
click at [643, 240] on span "Copy" at bounding box center [639, 245] width 24 height 12
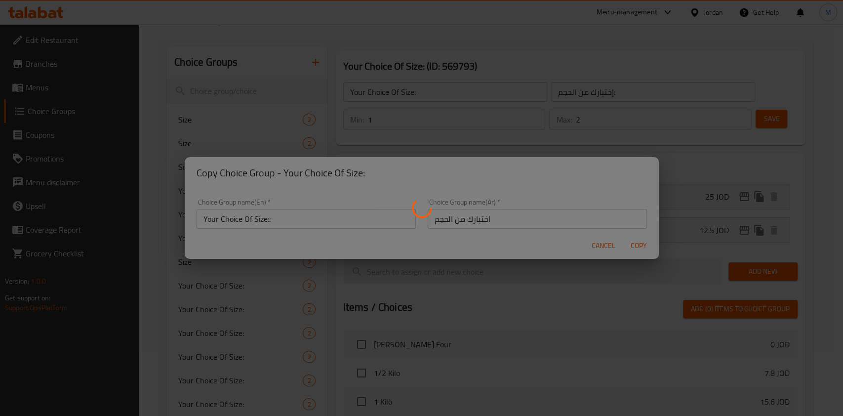
type input "Your Choice Of Size::"
type input "اختيارك من الحجم"
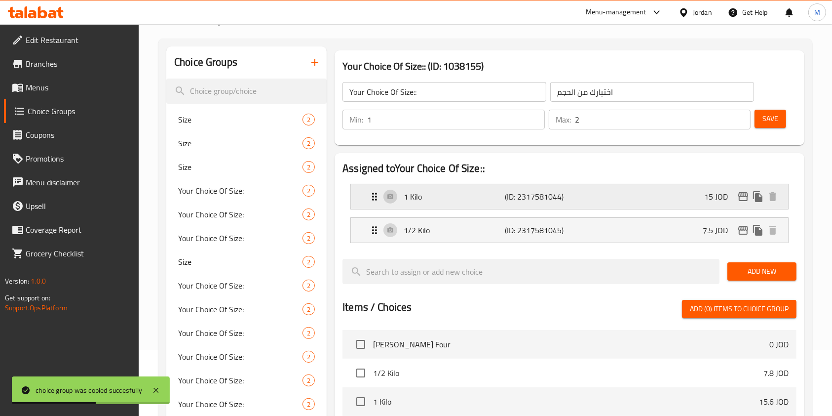
click at [743, 192] on icon "edit" at bounding box center [743, 196] width 10 height 9
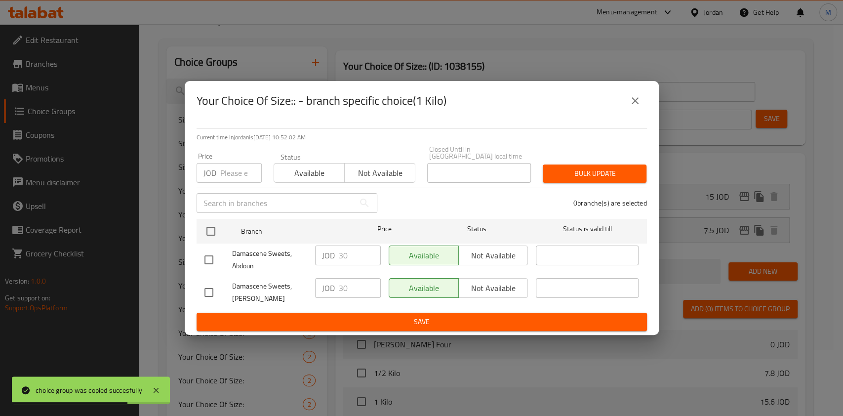
click at [213, 259] on input "checkbox" at bounding box center [208, 259] width 21 height 21
checkbox input "true"
drag, startPoint x: 358, startPoint y: 251, endPoint x: 78, endPoint y: 239, distance: 280.6
click at [77, 243] on div "Your Choice Of Size:: - branch specific choice(1 Kilo) Current time in Jordan i…" at bounding box center [421, 208] width 843 height 416
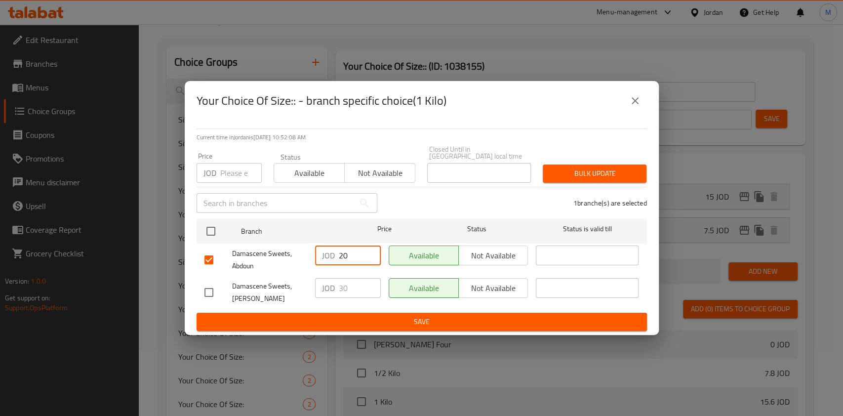
type input "20"
click at [253, 288] on span "Damascene Sweets, Abdali" at bounding box center [269, 292] width 75 height 25
click at [213, 291] on input "checkbox" at bounding box center [208, 292] width 21 height 21
checkbox input "true"
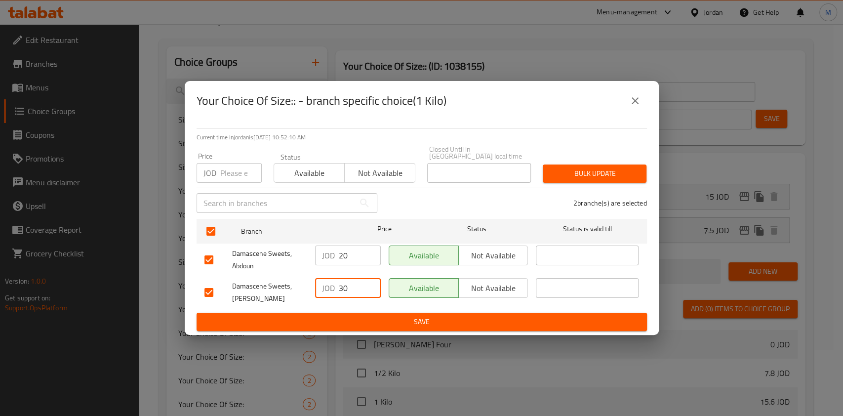
drag, startPoint x: 355, startPoint y: 286, endPoint x: 149, endPoint y: 315, distance: 208.3
click at [149, 315] on div "Your Choice Of Size:: - branch specific choice(1 Kilo) Current time in Jordan i…" at bounding box center [421, 208] width 843 height 416
type input "20"
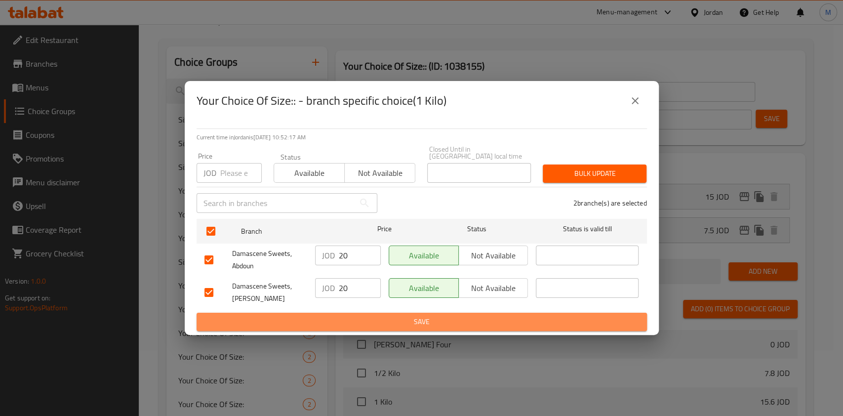
click at [386, 315] on span "Save" at bounding box center [421, 321] width 434 height 12
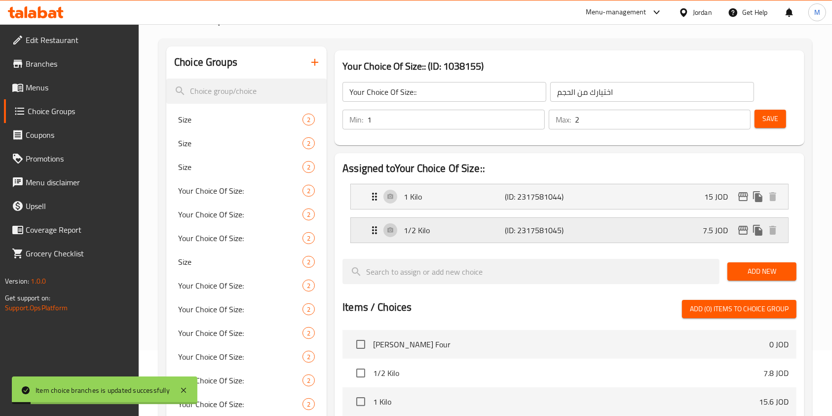
click at [447, 218] on div "1/2 Kilo (ID: 2317581045) 7.5 JOD" at bounding box center [573, 230] width 408 height 25
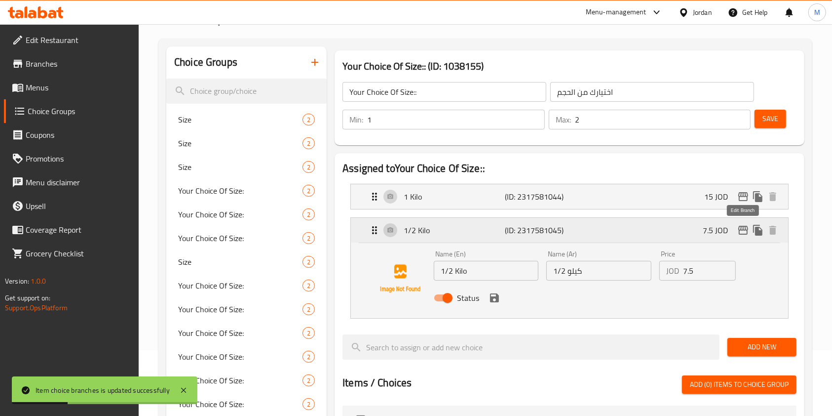
click at [744, 227] on icon "edit" at bounding box center [743, 230] width 12 height 12
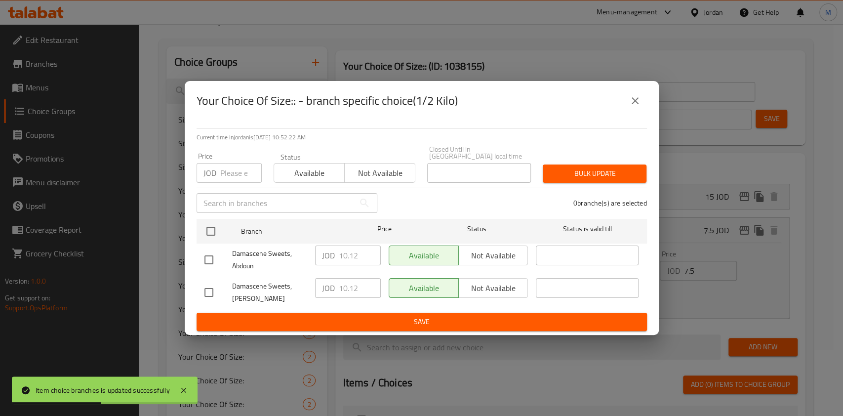
click at [209, 251] on input "checkbox" at bounding box center [208, 259] width 21 height 21
checkbox input "true"
click at [235, 176] on input "number" at bounding box center [240, 173] width 41 height 20
type input "15"
click at [283, 175] on span "Available" at bounding box center [309, 173] width 63 height 14
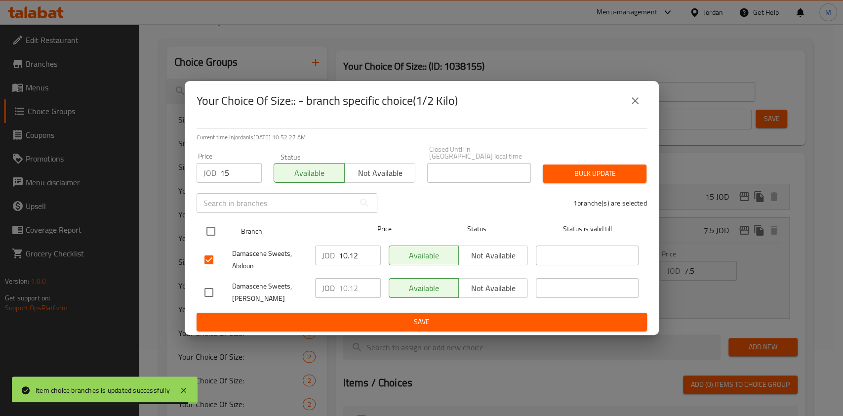
click at [205, 230] on input "checkbox" at bounding box center [210, 231] width 21 height 21
checkbox input "true"
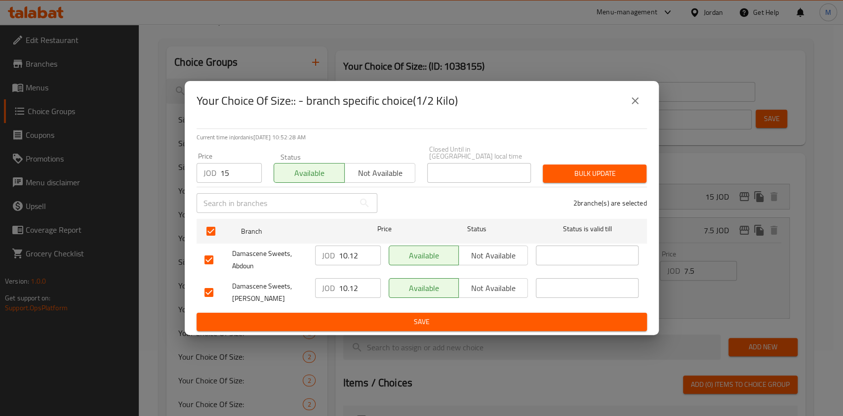
click at [594, 168] on span "Bulk update" at bounding box center [594, 173] width 88 height 12
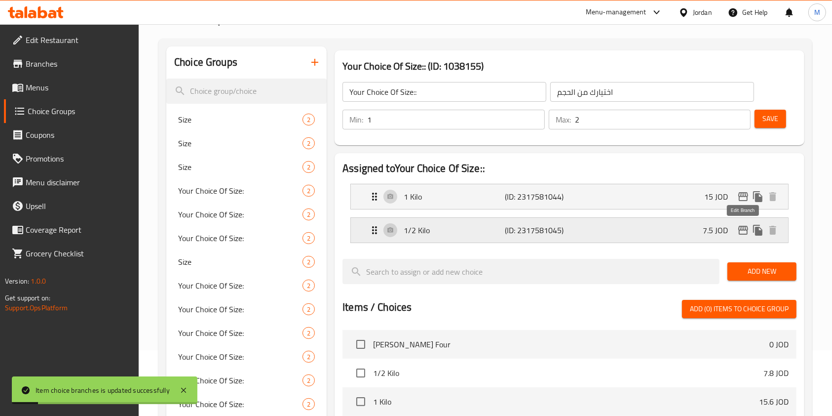
click at [745, 230] on icon "edit" at bounding box center [743, 230] width 10 height 9
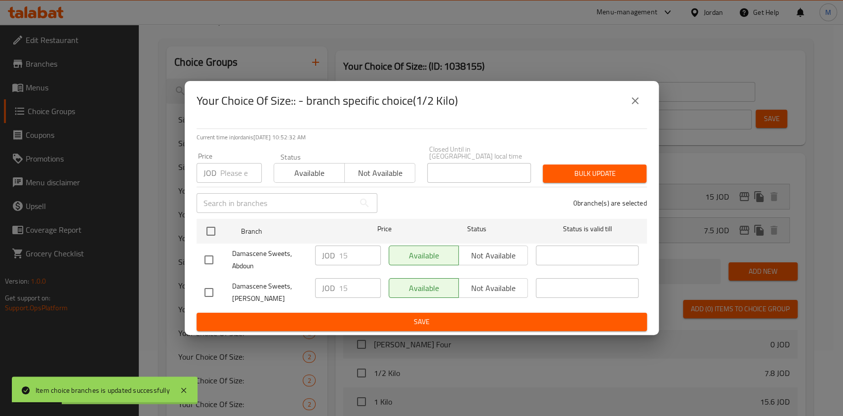
click at [633, 107] on icon "close" at bounding box center [635, 101] width 12 height 12
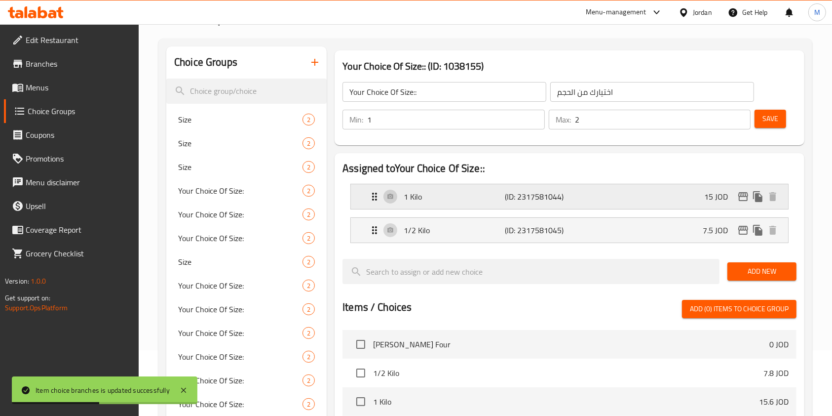
drag, startPoint x: 699, startPoint y: 195, endPoint x: 704, endPoint y: 199, distance: 6.4
click at [699, 195] on div "1 Kilo (ID: 2317581044) 15 JOD" at bounding box center [573, 196] width 408 height 25
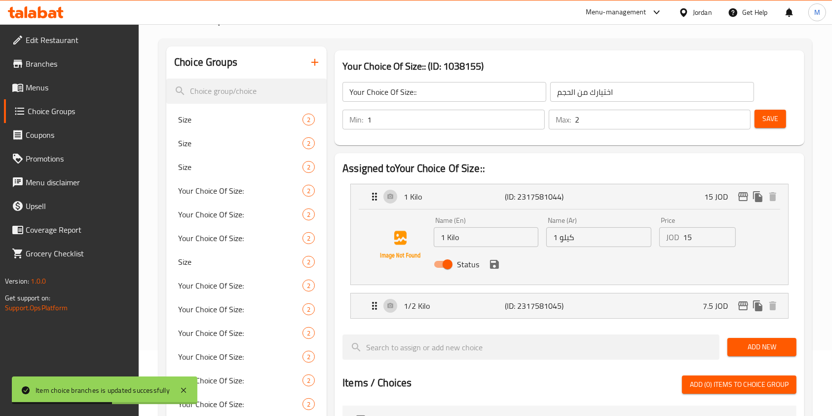
drag, startPoint x: 701, startPoint y: 239, endPoint x: 277, endPoint y: 201, distance: 425.7
click at [282, 204] on div "Choice Groups Size 2 Size 2 Size 2 Your Choice Of Size: 2 Your Choice Of Size: …" at bounding box center [487, 398] width 642 height 705
click at [492, 269] on icon "save" at bounding box center [495, 264] width 12 height 12
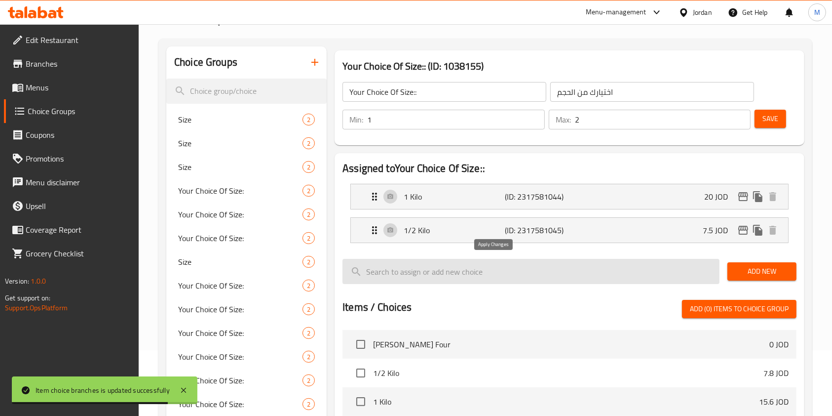
type input "20"
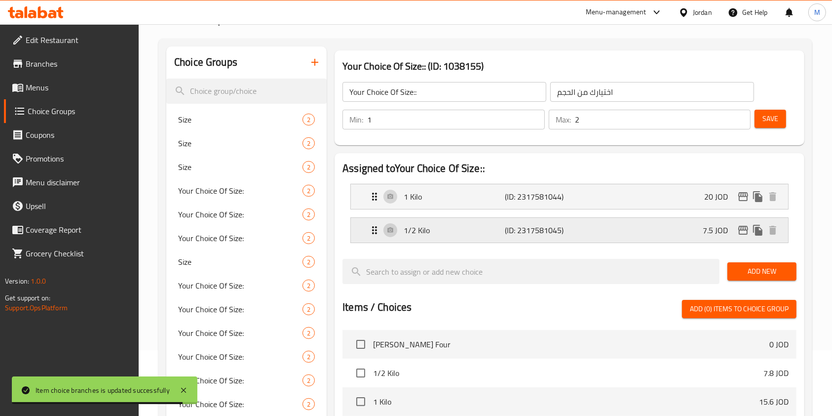
click at [628, 234] on div "1/2 Kilo (ID: 2317581045) 7.5 JOD" at bounding box center [573, 230] width 408 height 25
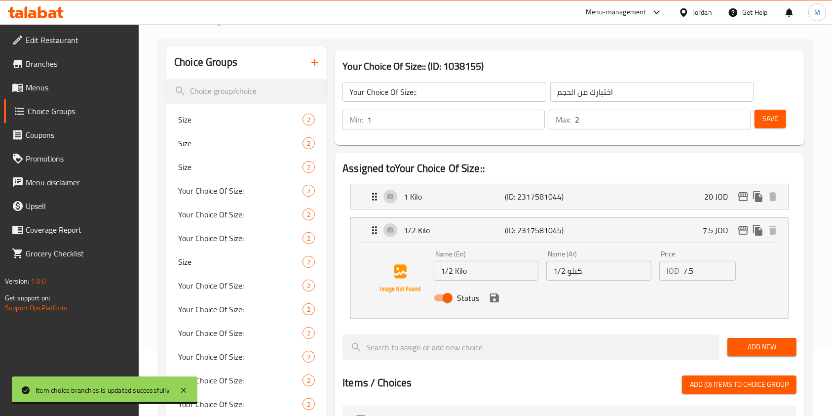
click at [272, 237] on div "Choice Groups Size 2 Size 2 Size 2 Your Choice Of Size: 2 Your Choice Of Size: …" at bounding box center [487, 398] width 642 height 705
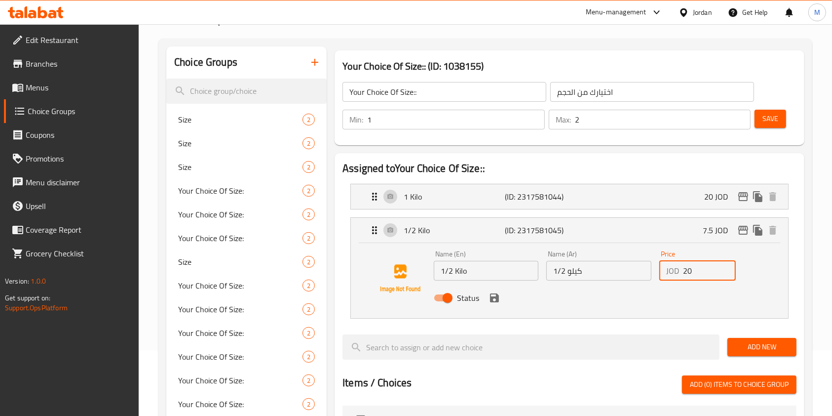
type input "2"
click at [494, 299] on icon "save" at bounding box center [495, 298] width 12 height 12
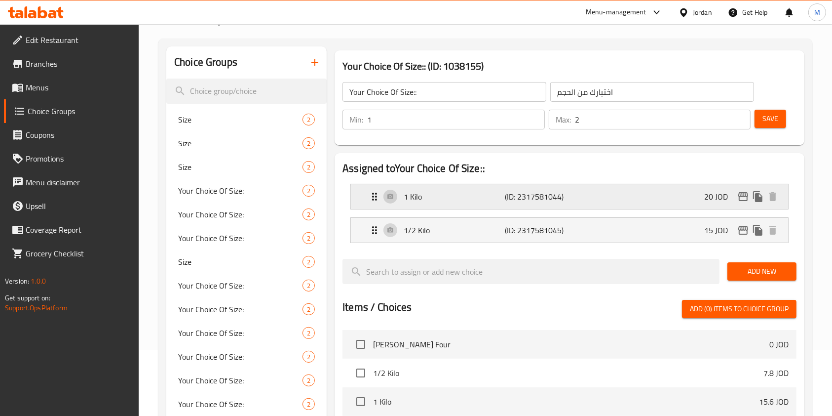
type input "15"
drag, startPoint x: 815, startPoint y: 146, endPoint x: 789, endPoint y: 136, distance: 28.6
click at [814, 146] on div "Home / Restaurants management / Choice Groups Choice Groups Choice Groups Size …" at bounding box center [486, 369] width 694 height 820
click at [774, 109] on div "Save" at bounding box center [772, 120] width 38 height 24
click at [772, 114] on span "Save" at bounding box center [771, 119] width 16 height 12
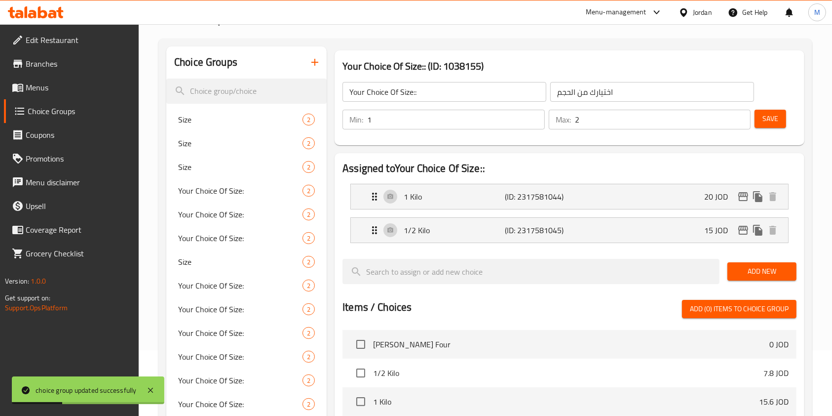
click at [779, 118] on button "Save" at bounding box center [771, 119] width 32 height 18
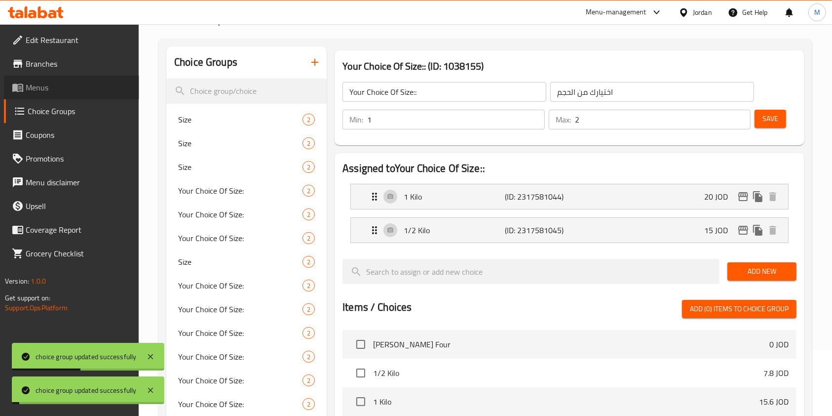
click at [31, 92] on span "Menus" at bounding box center [79, 87] width 106 height 12
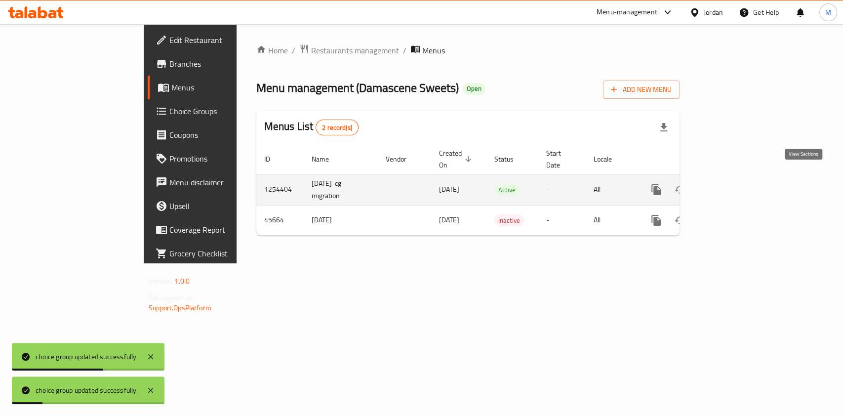
click at [733, 184] on icon "enhanced table" at bounding box center [727, 190] width 12 height 12
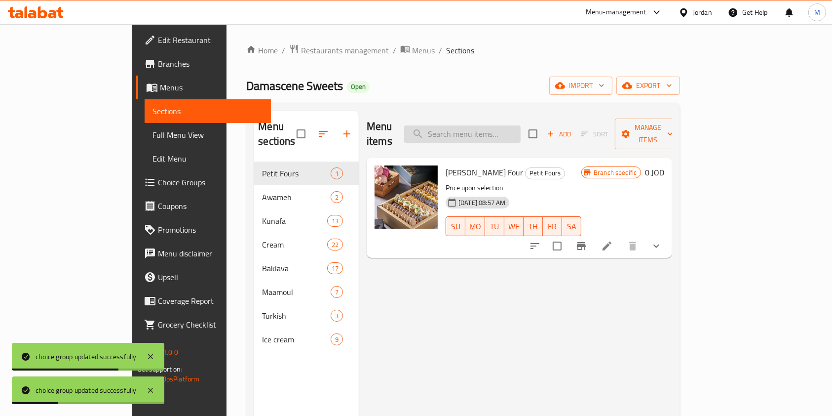
click at [456, 130] on input "search" at bounding box center [462, 133] width 116 height 17
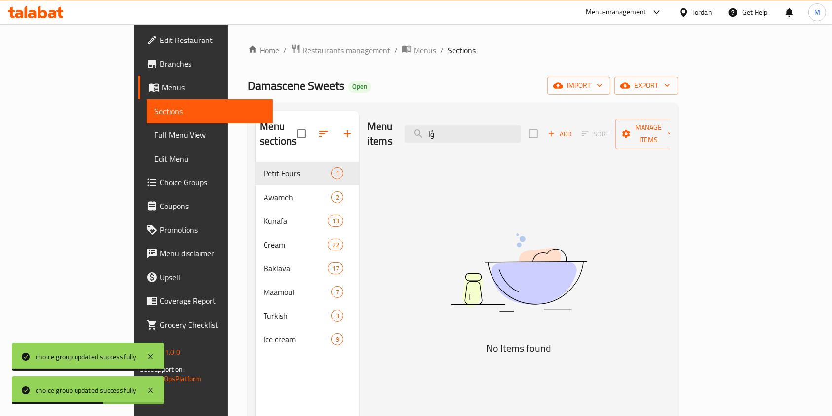
type input "ؤ"
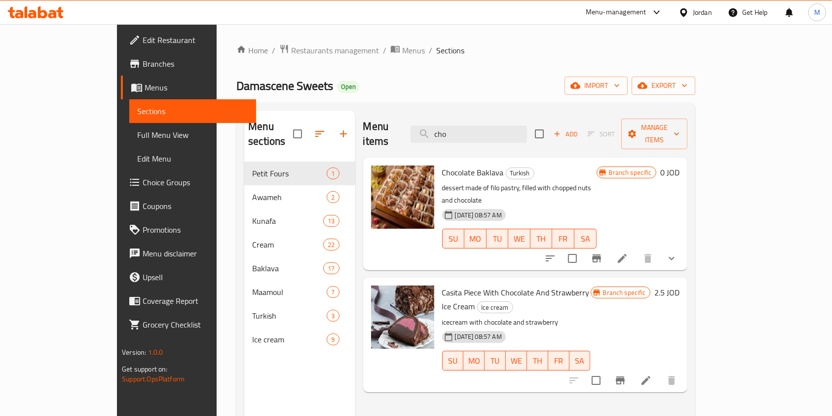
type input "cho"
click at [636, 249] on li at bounding box center [623, 258] width 28 height 18
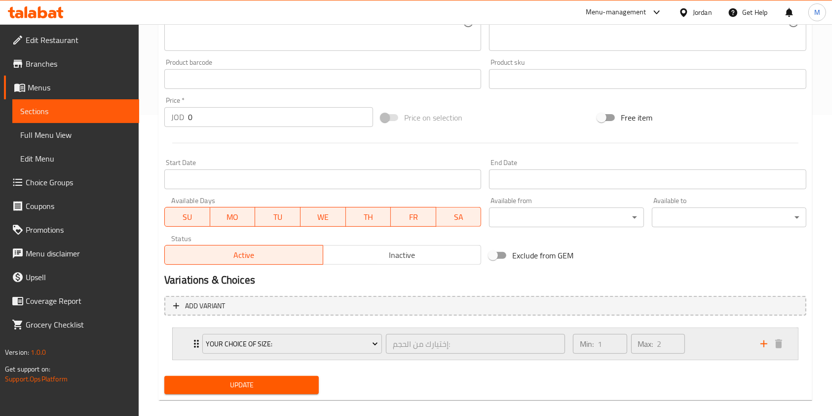
scroll to position [312, 0]
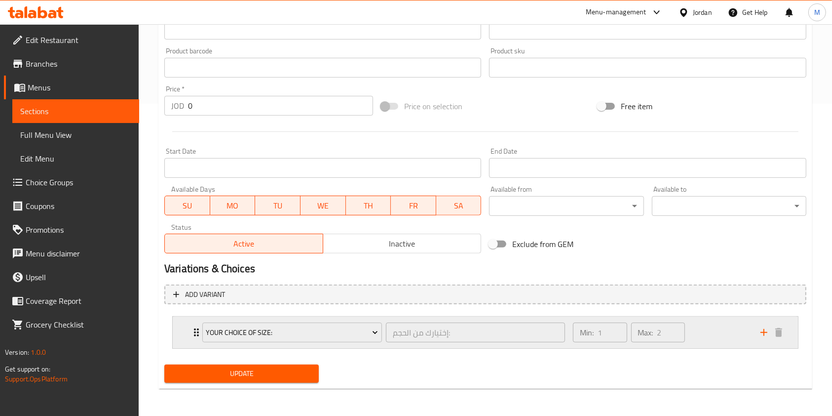
click at [707, 322] on div "Min: 1 ​ Max: 2 ​" at bounding box center [661, 332] width 188 height 32
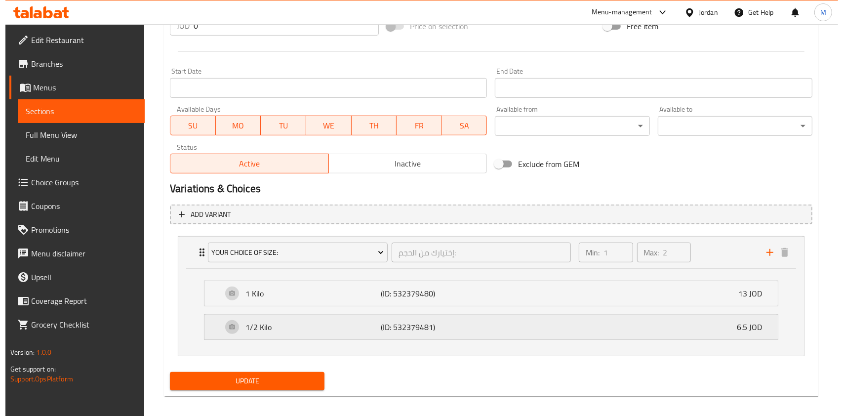
scroll to position [399, 0]
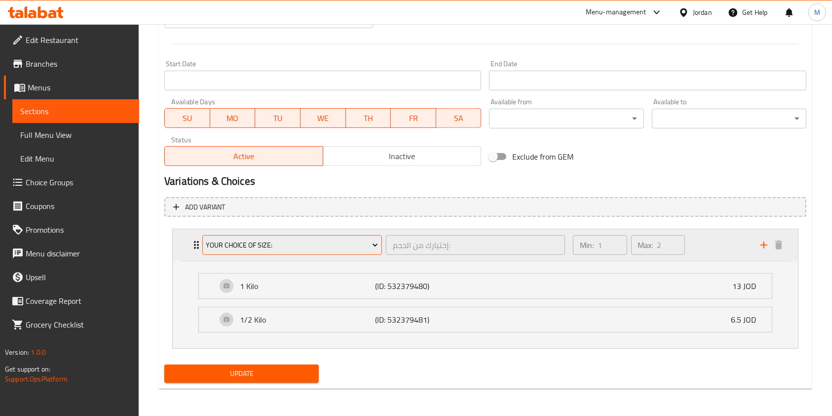
click at [330, 243] on span "Your Choice Of Size:" at bounding box center [292, 245] width 172 height 12
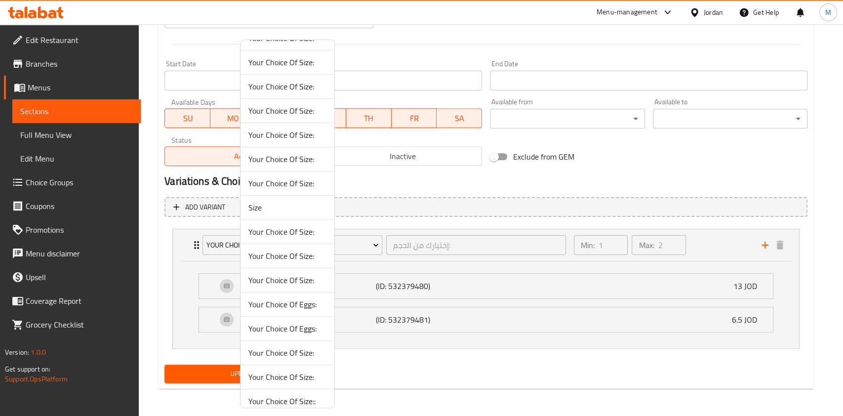
scroll to position [292, 0]
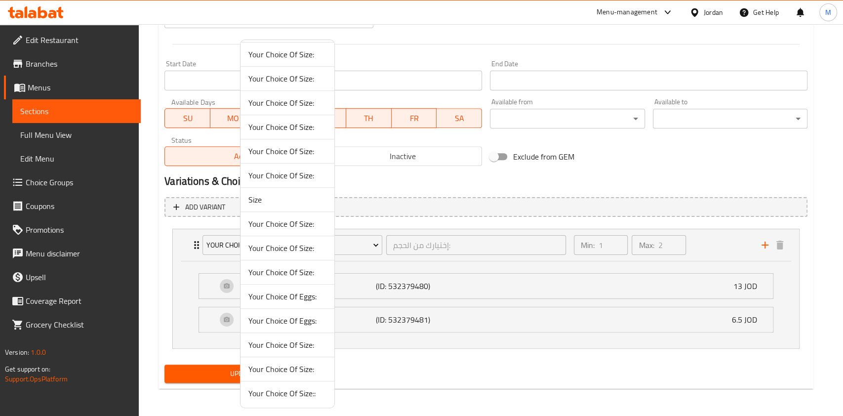
click at [296, 390] on span "Your Choice Of Size::" at bounding box center [287, 393] width 78 height 12
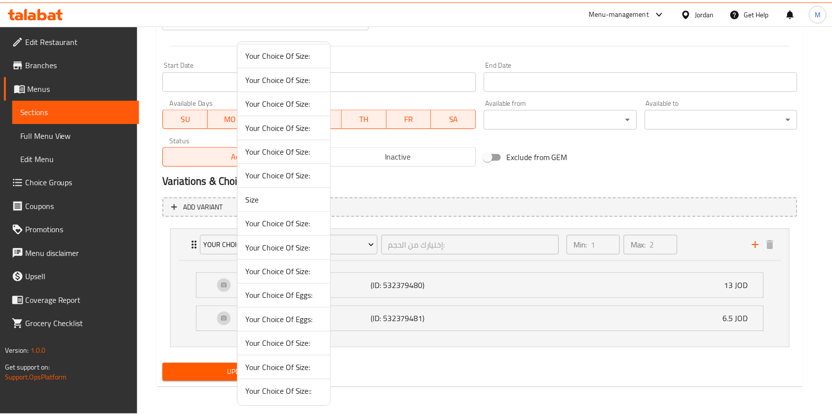
scroll to position [312, 0]
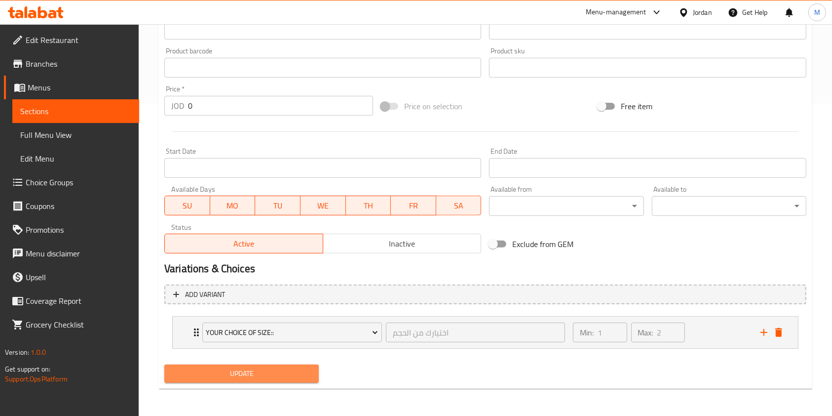
click at [270, 367] on span "Update" at bounding box center [241, 373] width 139 height 12
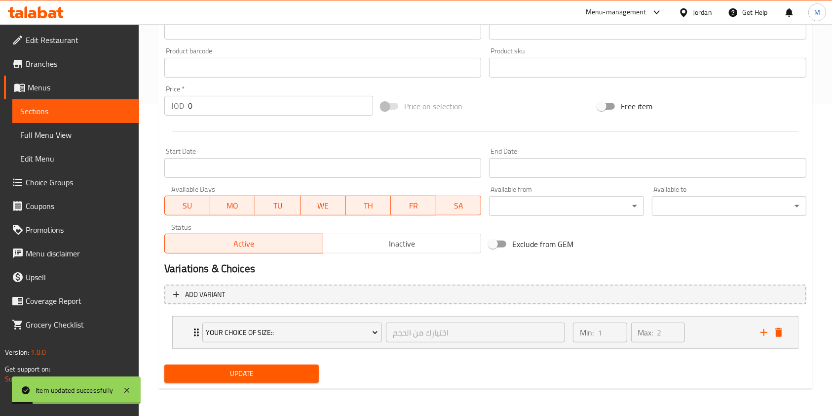
click at [36, 181] on span "Choice Groups" at bounding box center [79, 182] width 106 height 12
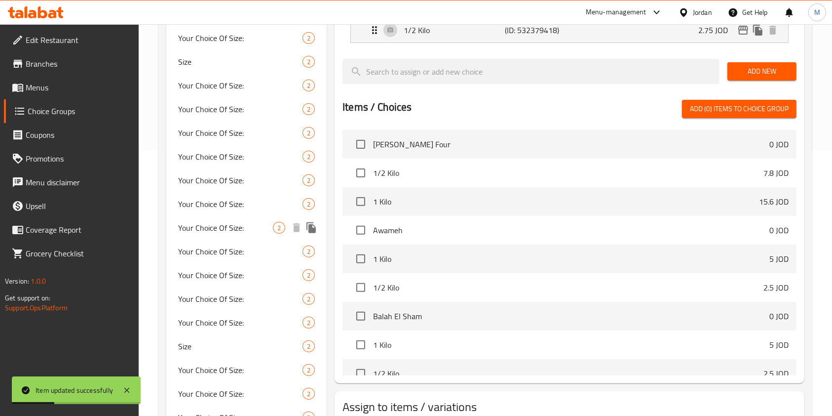
scroll to position [429, 0]
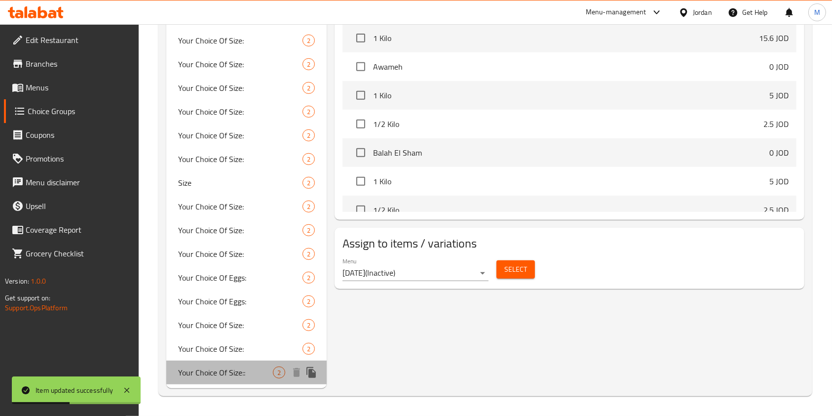
click at [205, 380] on div "Your Choice Of Size:: 2" at bounding box center [246, 372] width 160 height 24
type input "Your Choice Of Size::"
type input "اختيارك من الحجم"
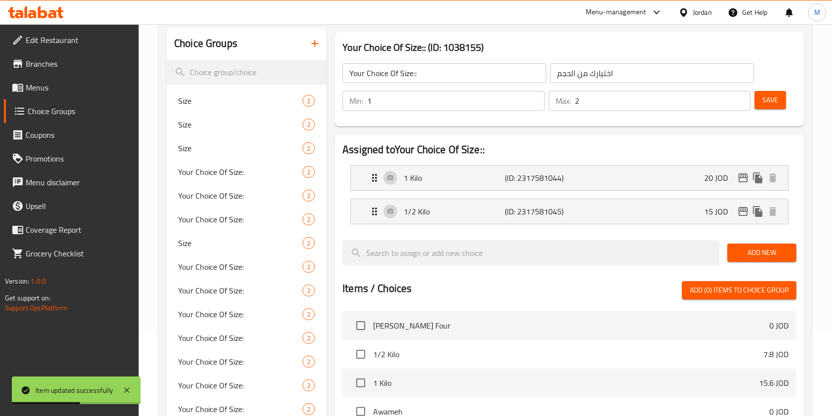
scroll to position [0, 0]
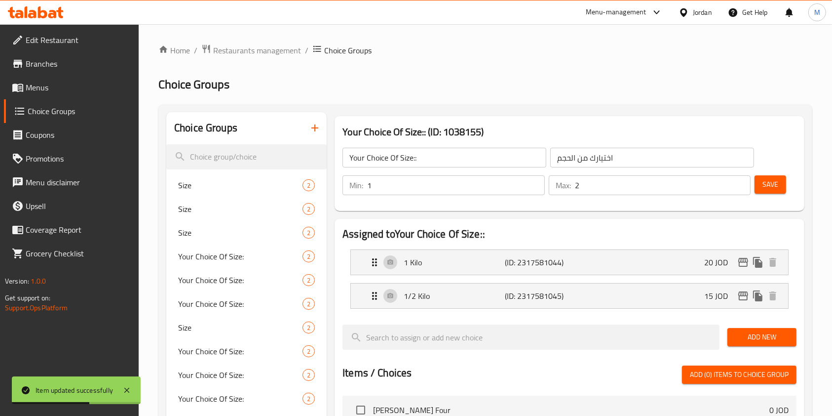
drag, startPoint x: 441, startPoint y: 156, endPoint x: 425, endPoint y: 160, distance: 15.8
click at [440, 159] on input "Your Choice Of Size::" at bounding box center [445, 158] width 204 height 20
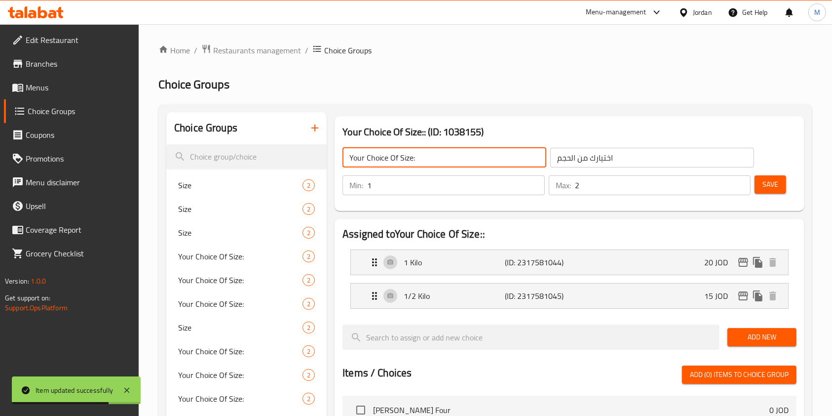
type input "Your Choice Of Size:"
drag, startPoint x: 710, startPoint y: 51, endPoint x: 713, endPoint y: 64, distance: 12.8
click at [710, 54] on ol "Home / Restaurants management / Choice Groups" at bounding box center [485, 50] width 654 height 13
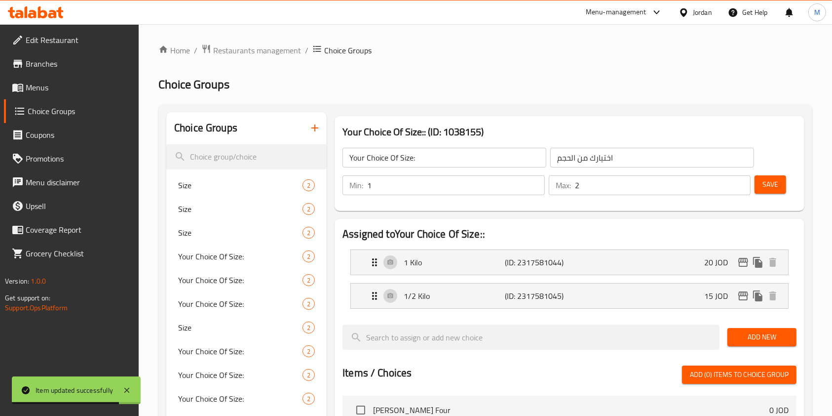
click at [774, 184] on span "Save" at bounding box center [771, 184] width 16 height 12
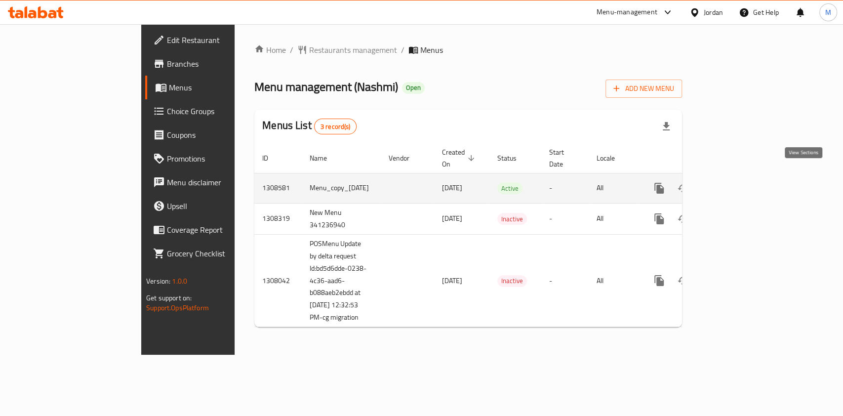
click at [742, 177] on link "enhanced table" at bounding box center [730, 188] width 24 height 24
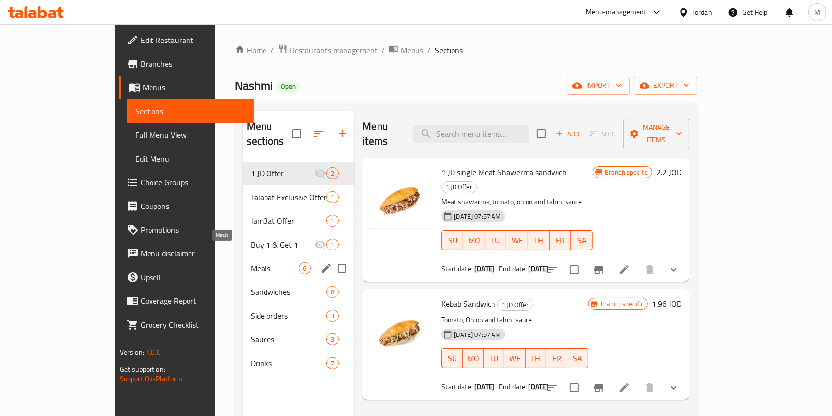
click at [251, 262] on span "Meals" at bounding box center [275, 268] width 48 height 12
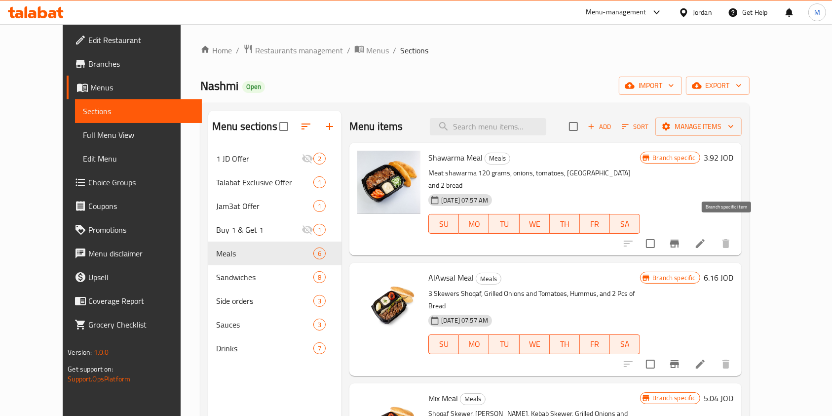
click at [679, 239] on icon "Branch-specific-item" at bounding box center [674, 243] width 9 height 8
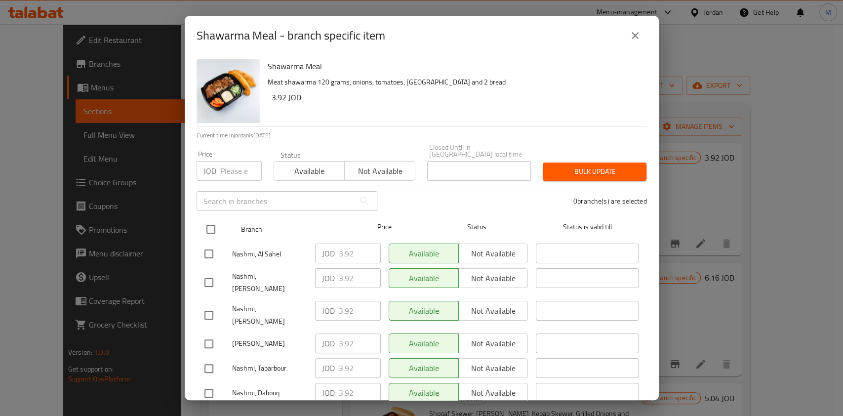
click at [210, 219] on input "checkbox" at bounding box center [210, 229] width 21 height 21
checkbox input "true"
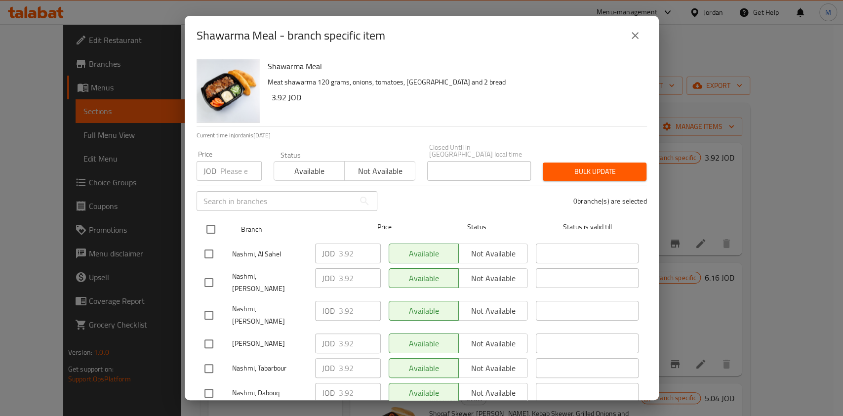
checkbox input "true"
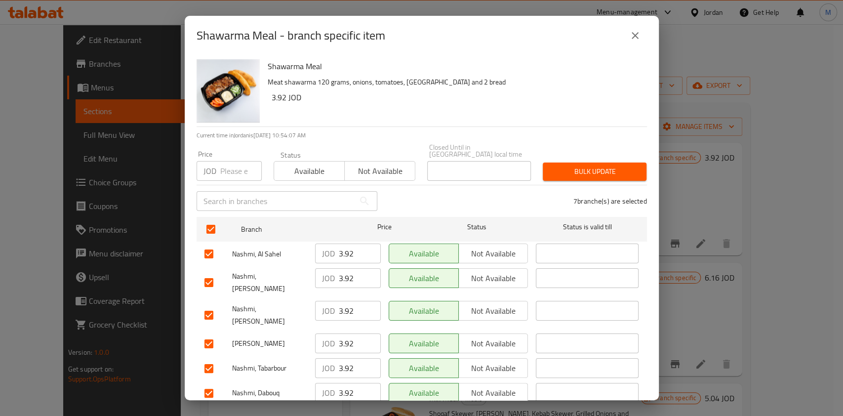
click at [358, 164] on span "Not available" at bounding box center [379, 171] width 63 height 14
click at [601, 168] on span "Bulk update" at bounding box center [594, 171] width 88 height 12
